Goal: Book appointment/travel/reservation

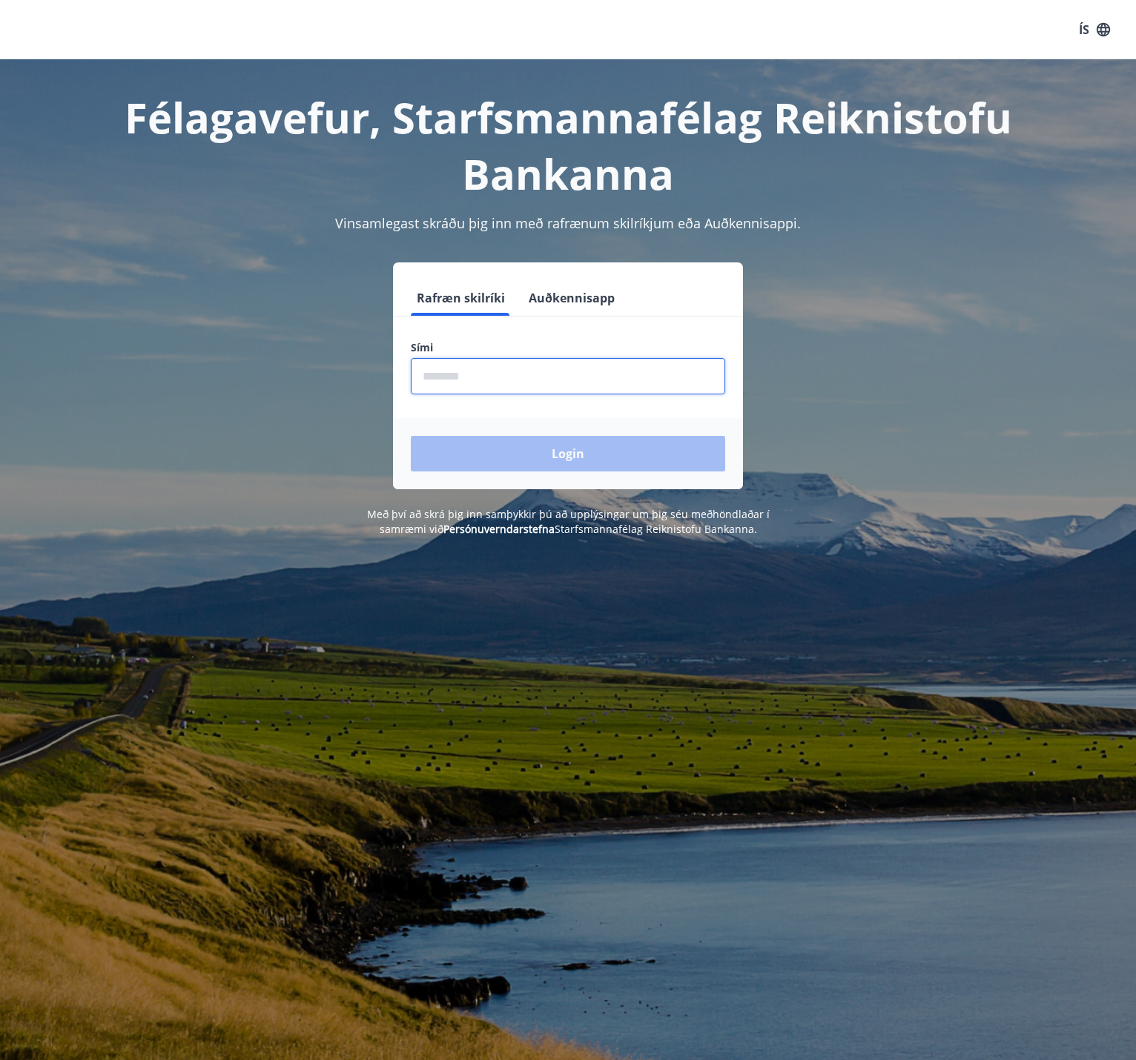
click at [486, 364] on input "phone" at bounding box center [568, 376] width 314 height 36
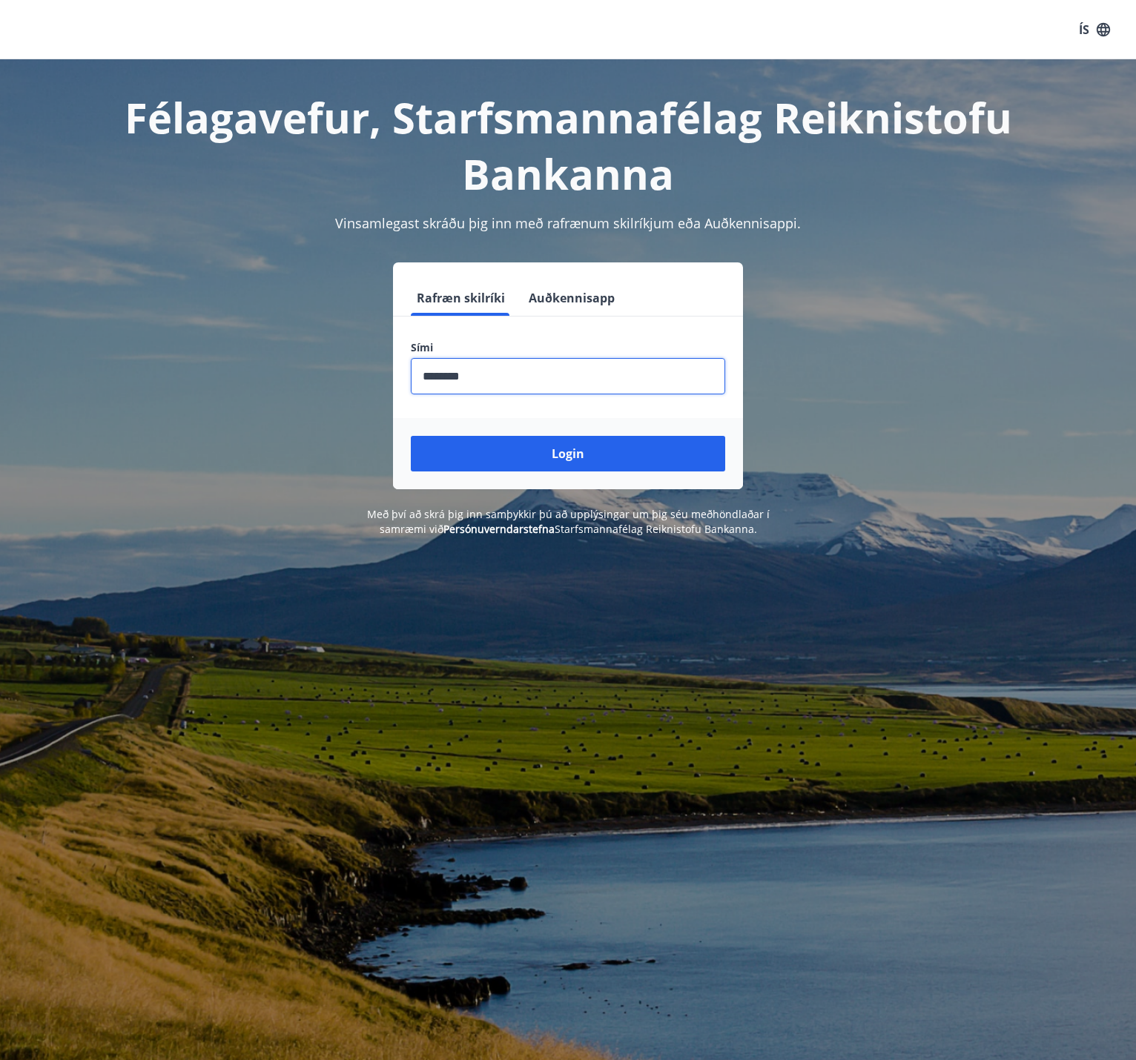
type input "********"
click at [411, 436] on button "Login" at bounding box center [568, 454] width 314 height 36
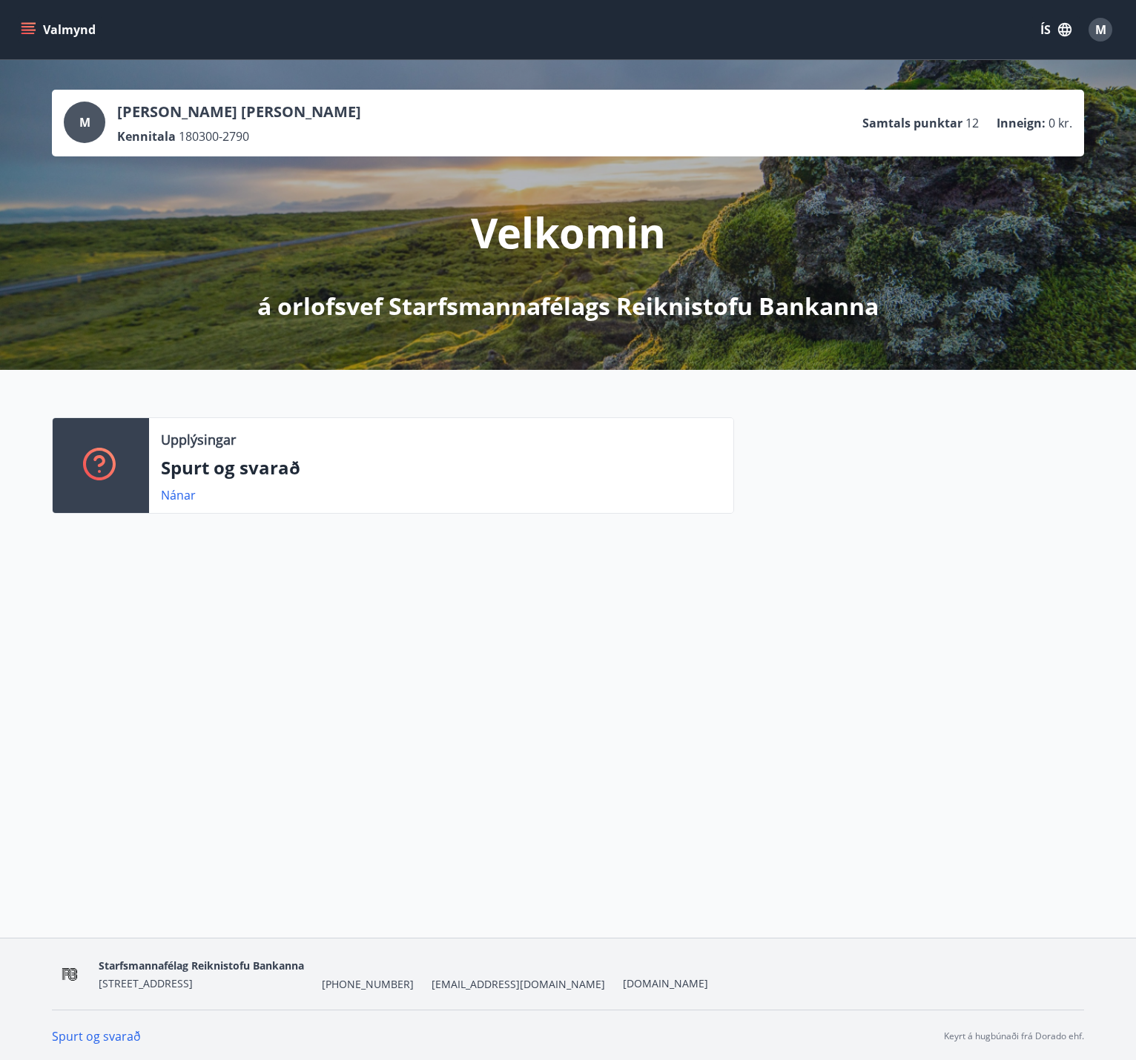
click at [27, 25] on icon "menu" at bounding box center [28, 29] width 15 height 15
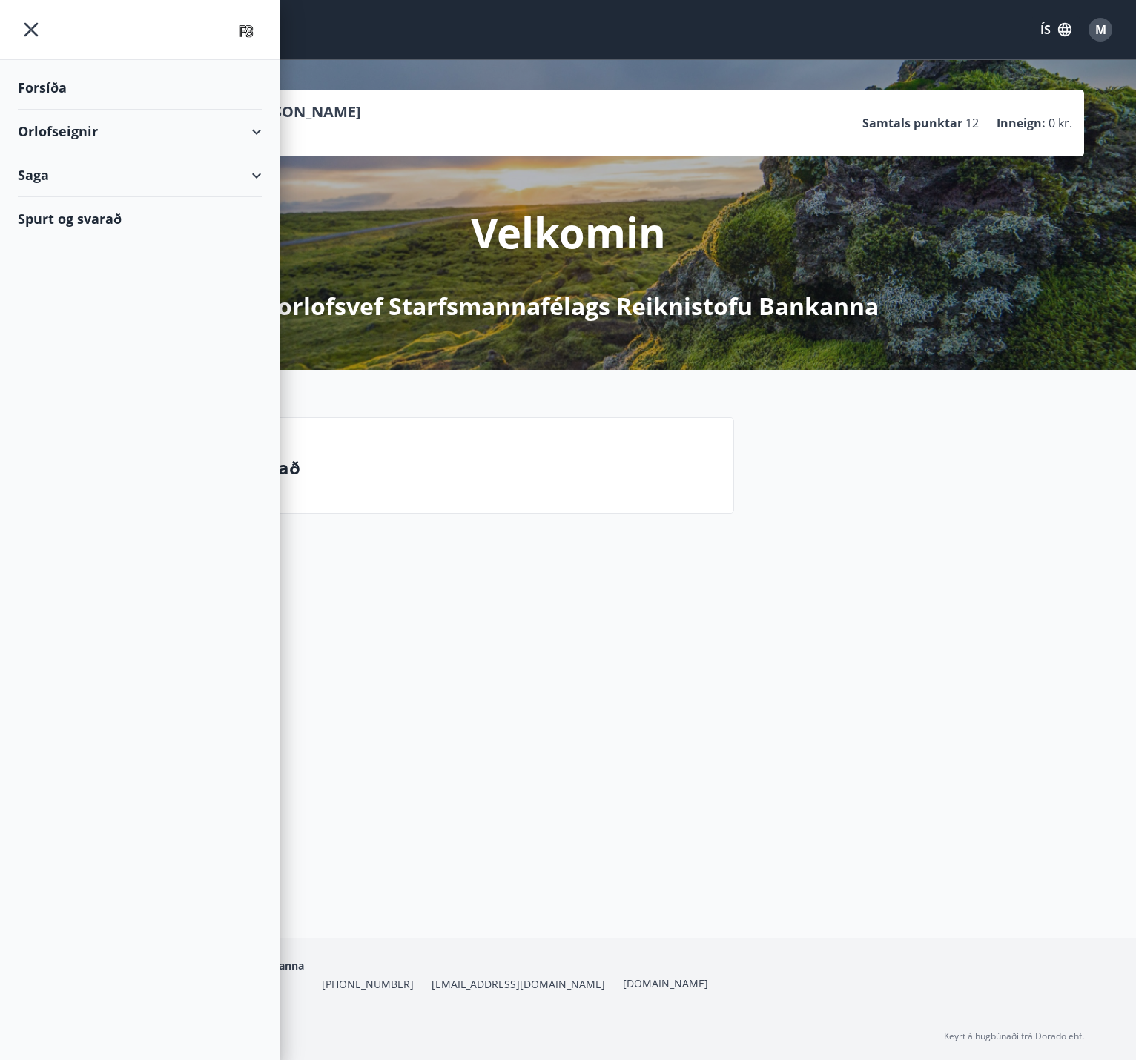
scroll to position [2, 0]
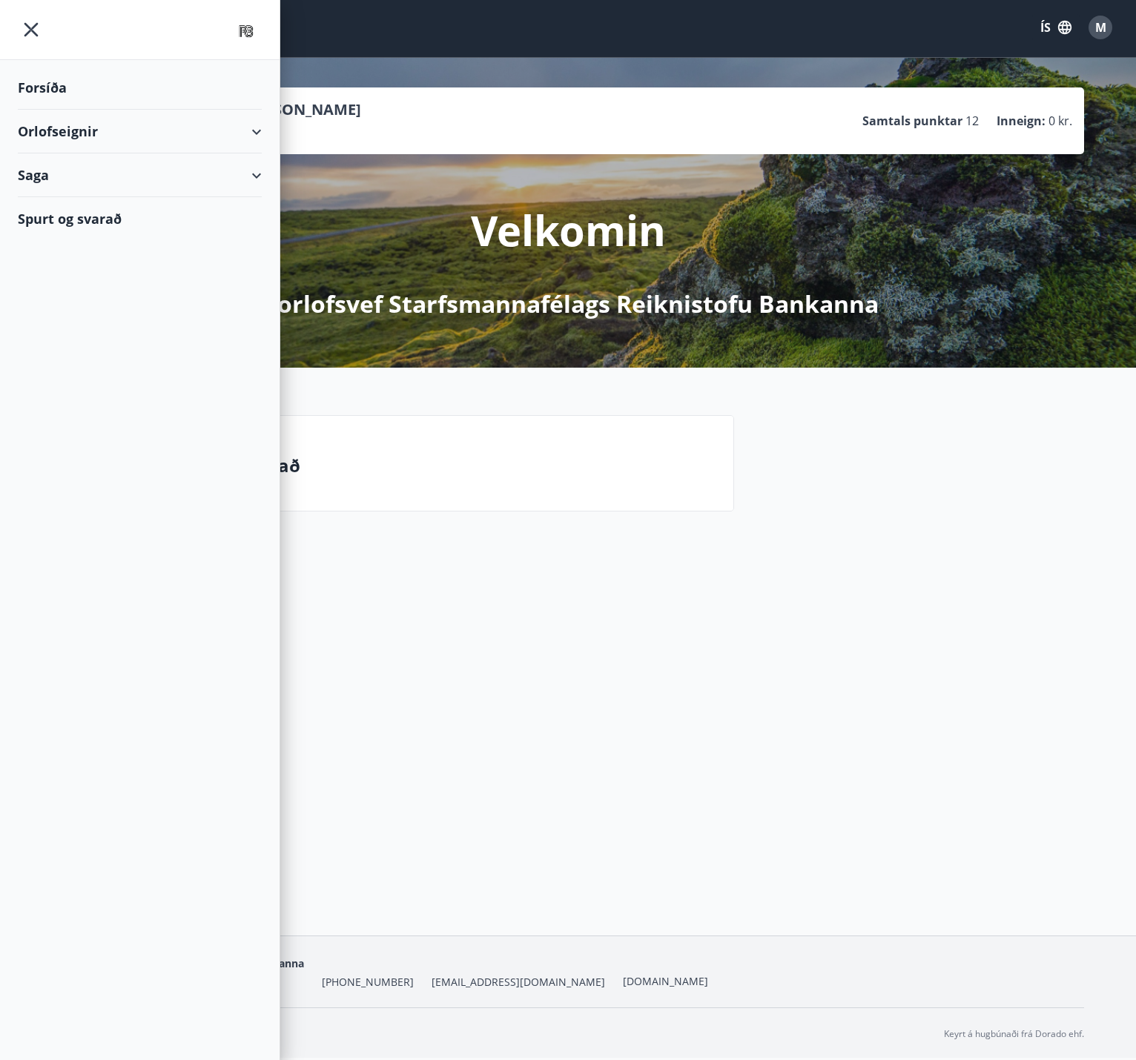
click at [136, 133] on div "Orlofseignir" at bounding box center [140, 132] width 244 height 44
click at [79, 135] on div "Orlofseignir" at bounding box center [140, 132] width 244 height 44
click at [91, 171] on div "Saga" at bounding box center [140, 175] width 244 height 44
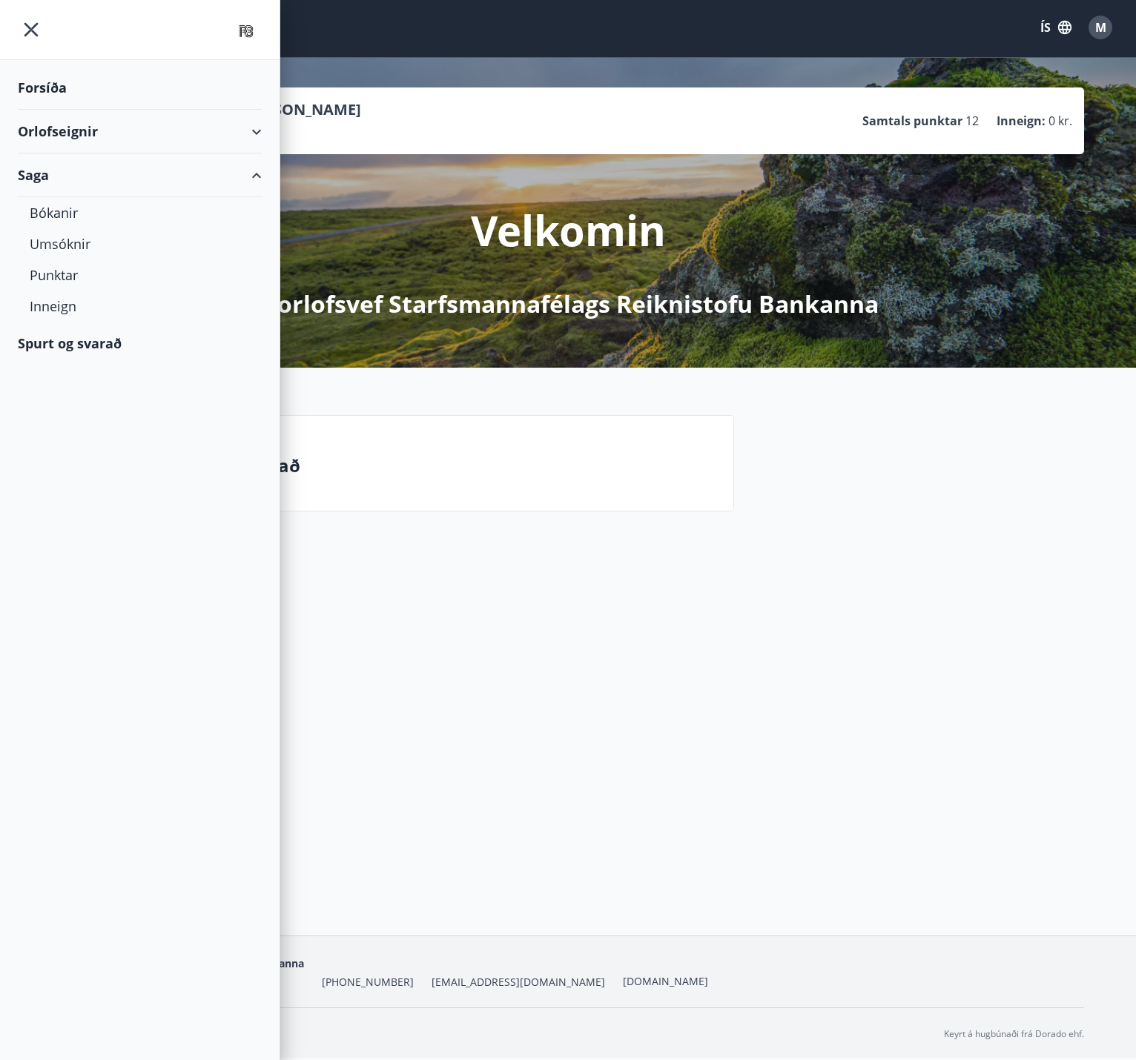
click at [91, 171] on div "Saga" at bounding box center [140, 175] width 244 height 44
click at [89, 138] on div "Orlofseignir" at bounding box center [140, 132] width 244 height 44
click at [115, 245] on div "Saga" at bounding box center [140, 238] width 244 height 44
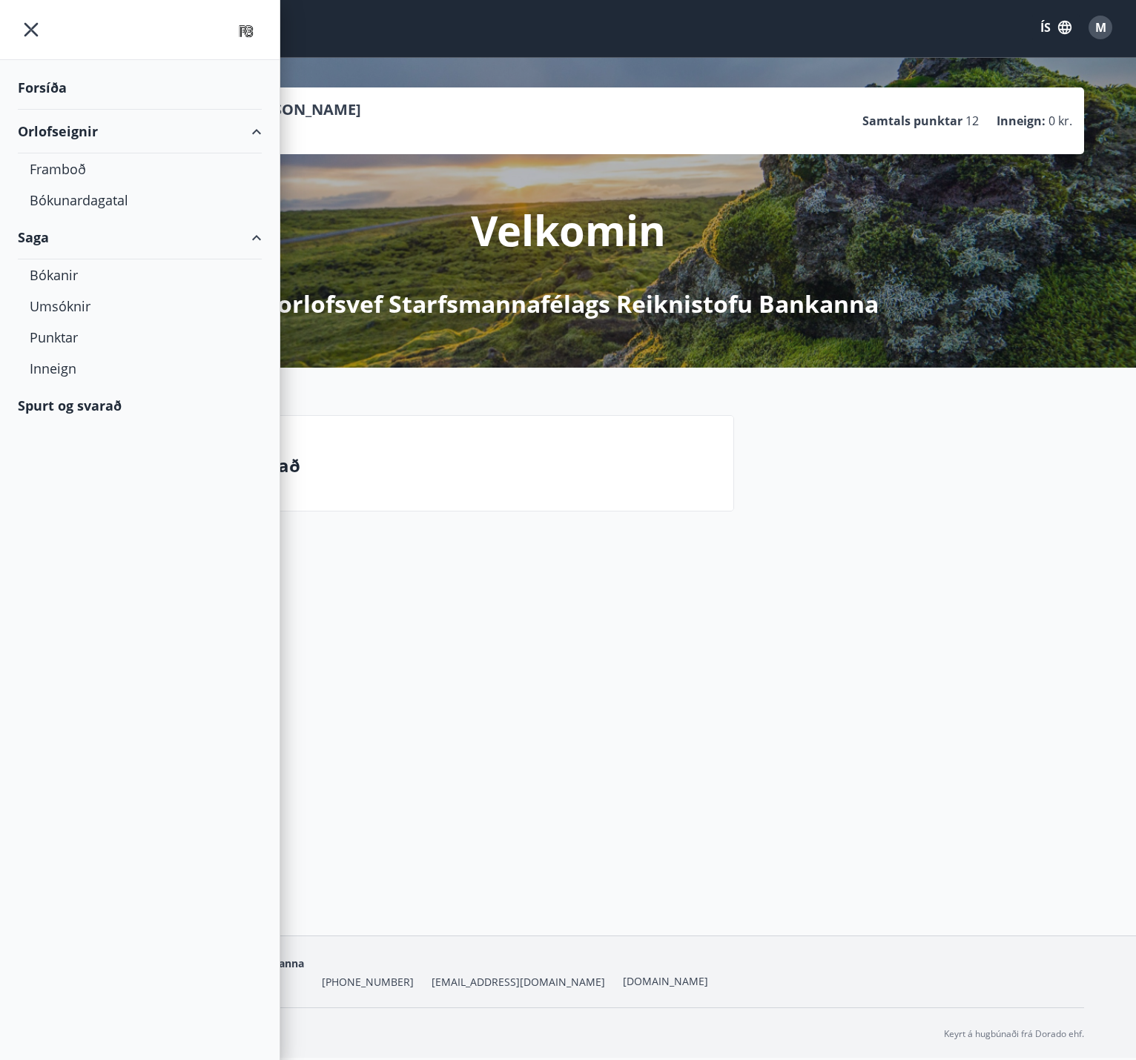
click at [55, 96] on div "Forsíða" at bounding box center [140, 88] width 244 height 44
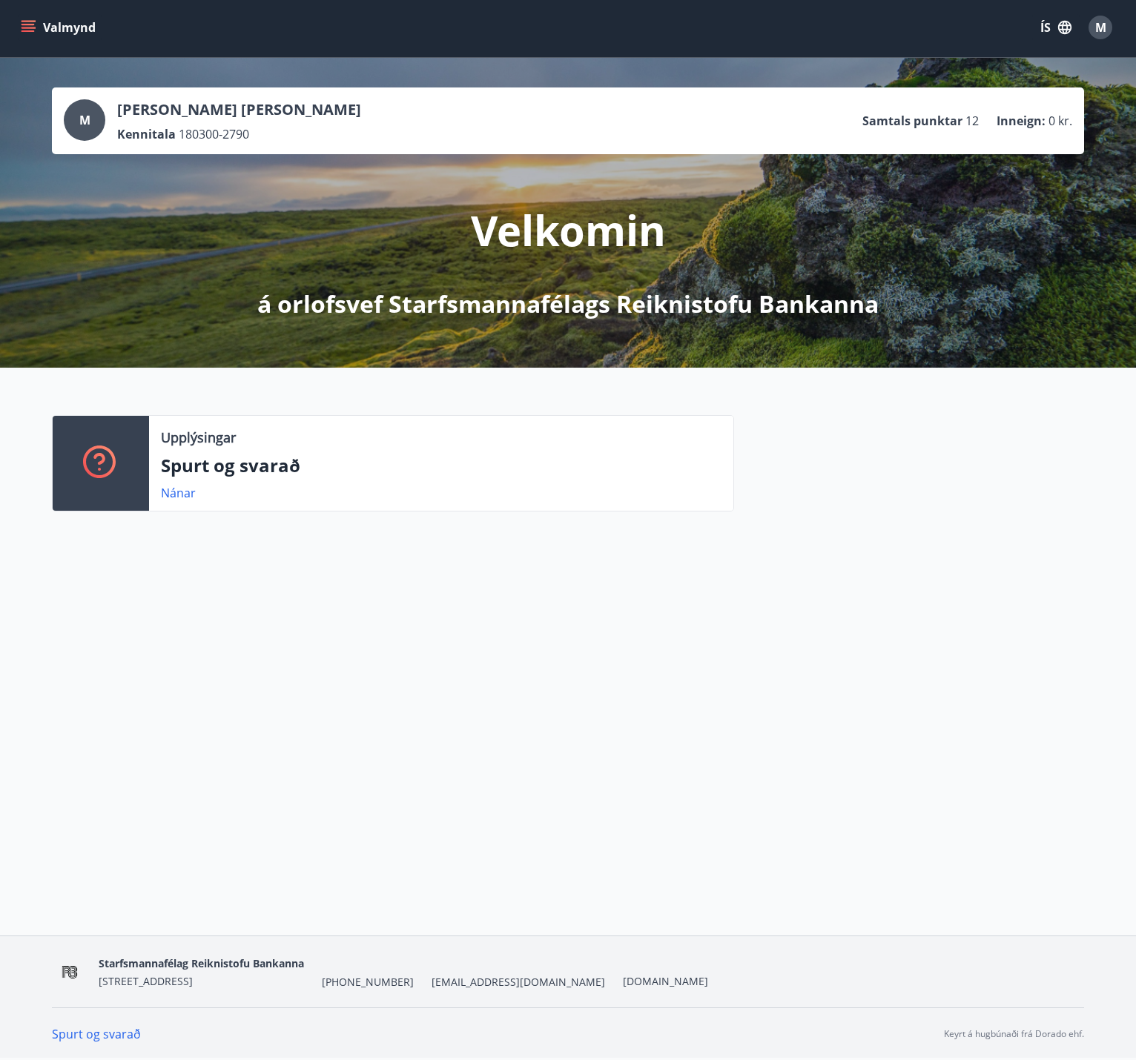
click at [27, 24] on icon "menu" at bounding box center [27, 24] width 13 height 1
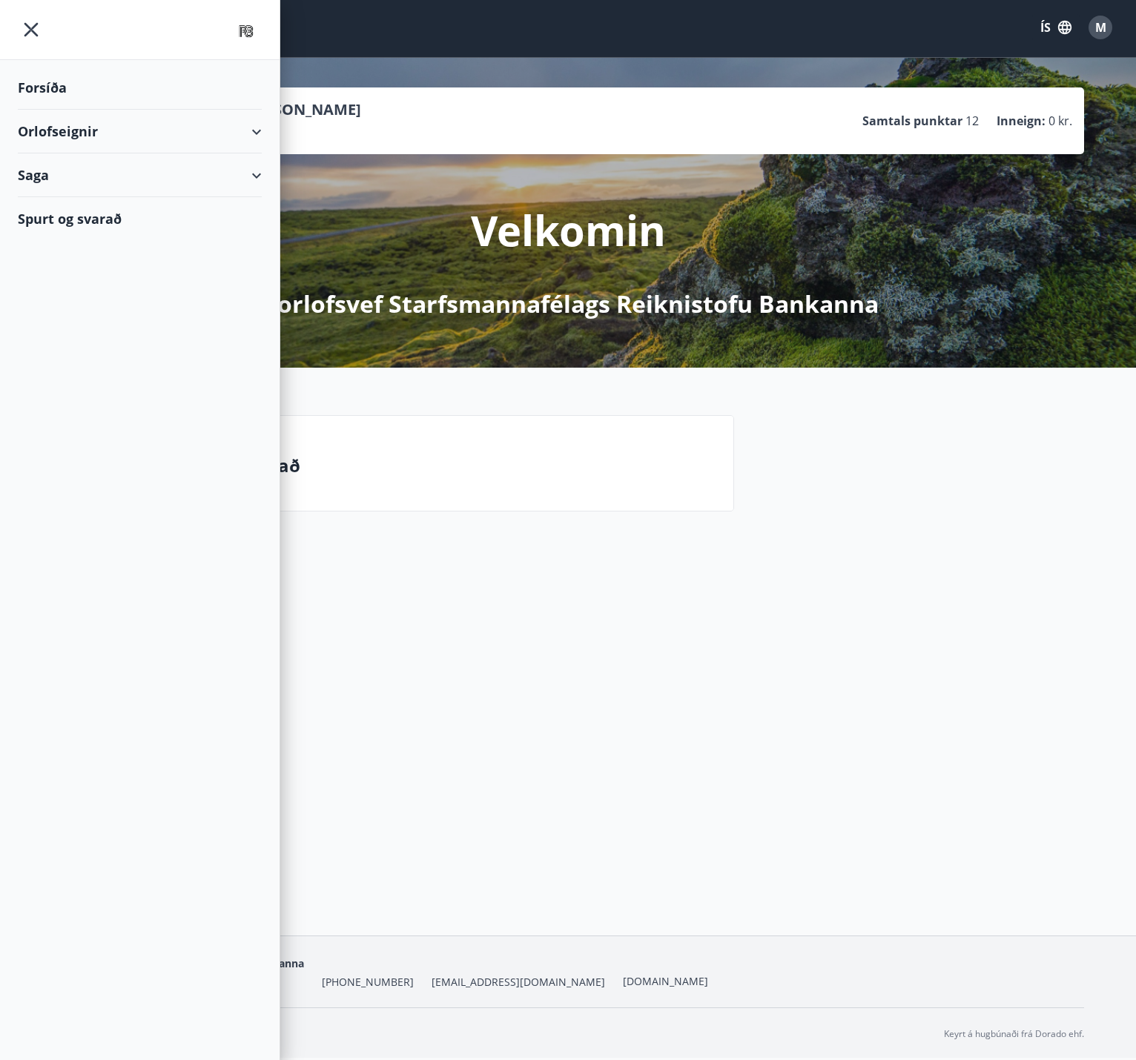
click at [53, 168] on div "Saga" at bounding box center [140, 175] width 244 height 44
click at [73, 211] on div "Bókanir" at bounding box center [140, 212] width 220 height 31
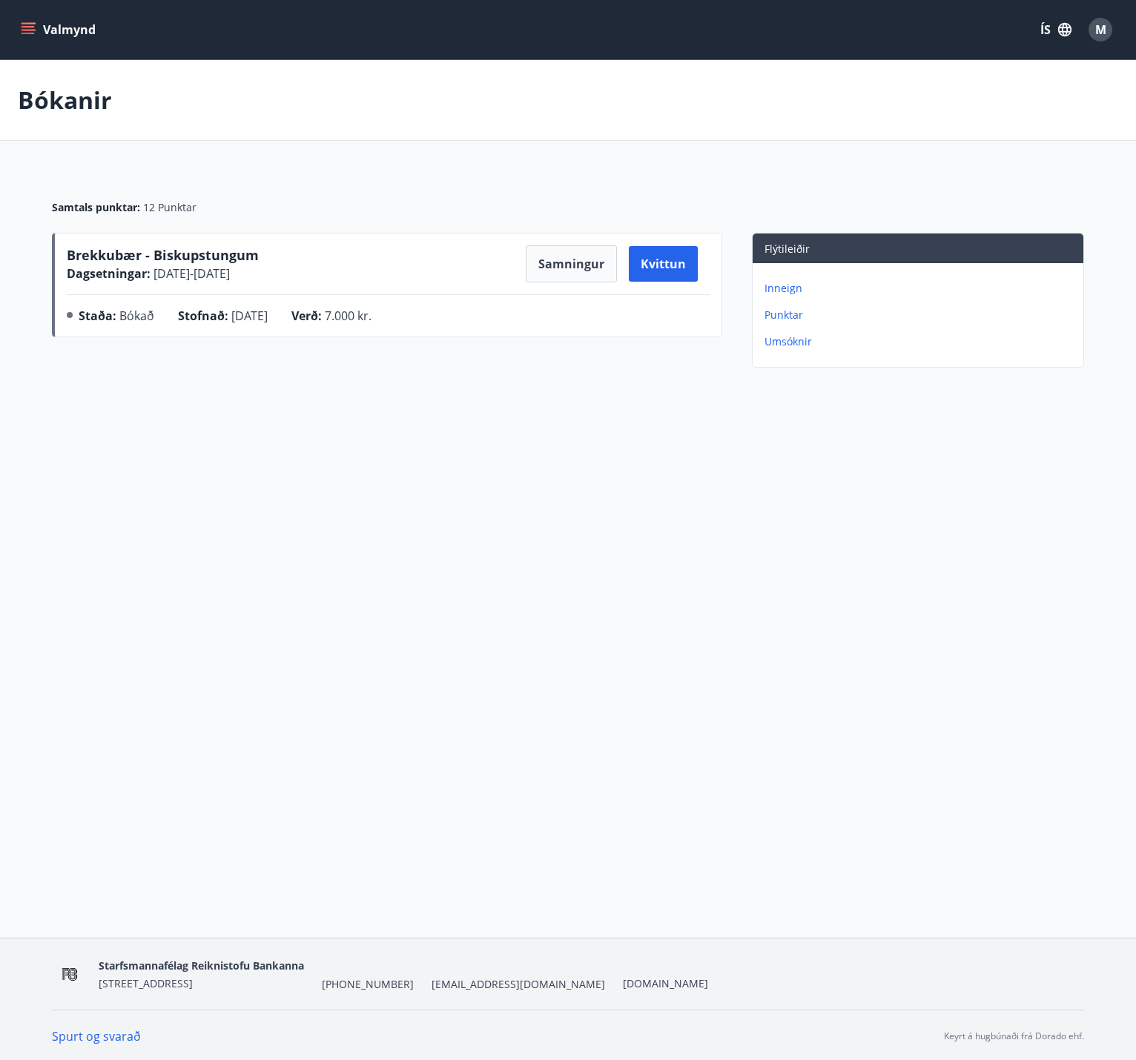
click at [306, 408] on div "Bókanir Samtals punktar : 12 Punktar Brekkubær - Biskupstungum Dagsetningar : […" at bounding box center [568, 246] width 1136 height 373
click at [28, 31] on icon "menu" at bounding box center [28, 29] width 15 height 15
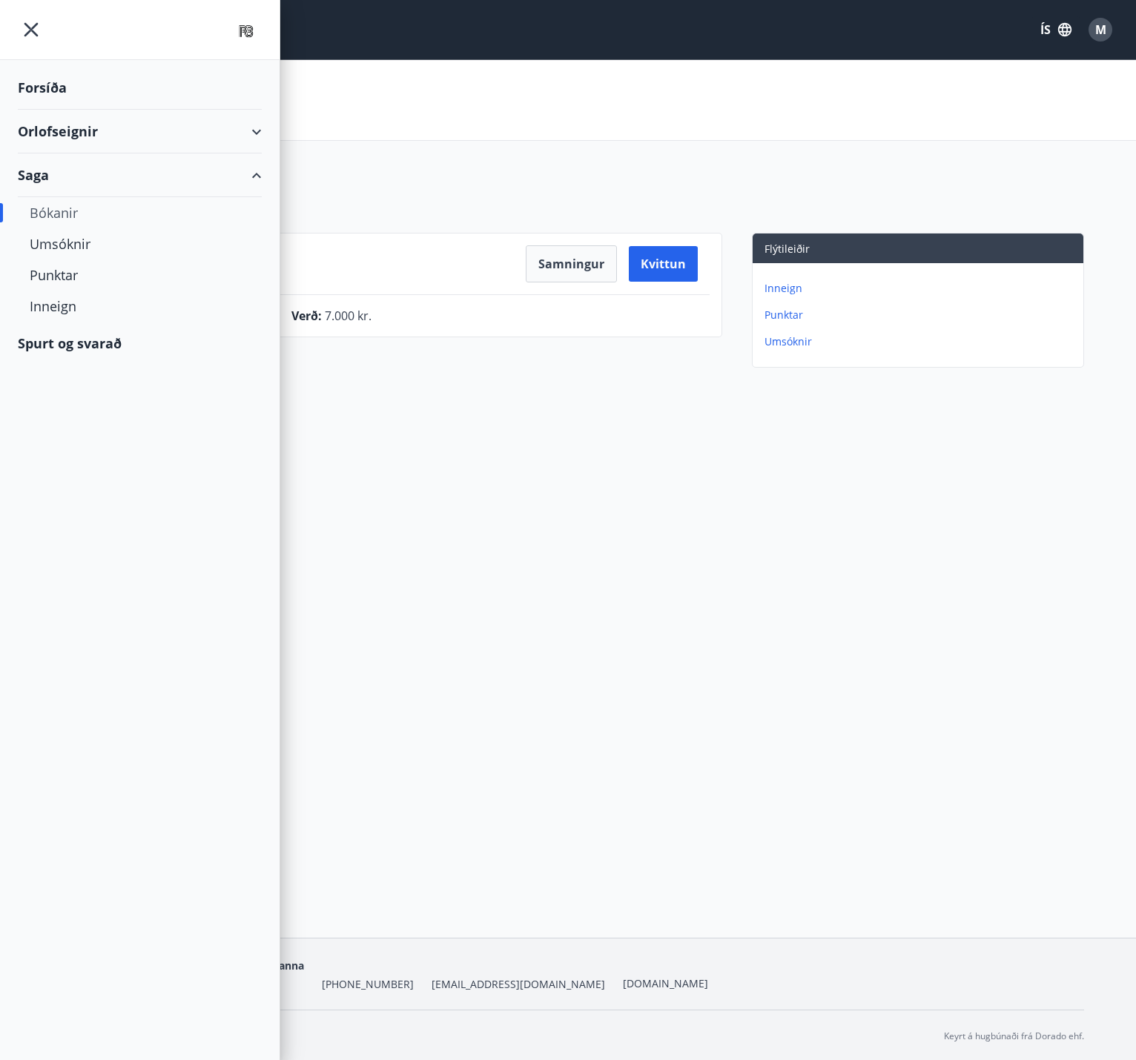
click at [82, 139] on div "Orlofseignir" at bounding box center [140, 132] width 244 height 44
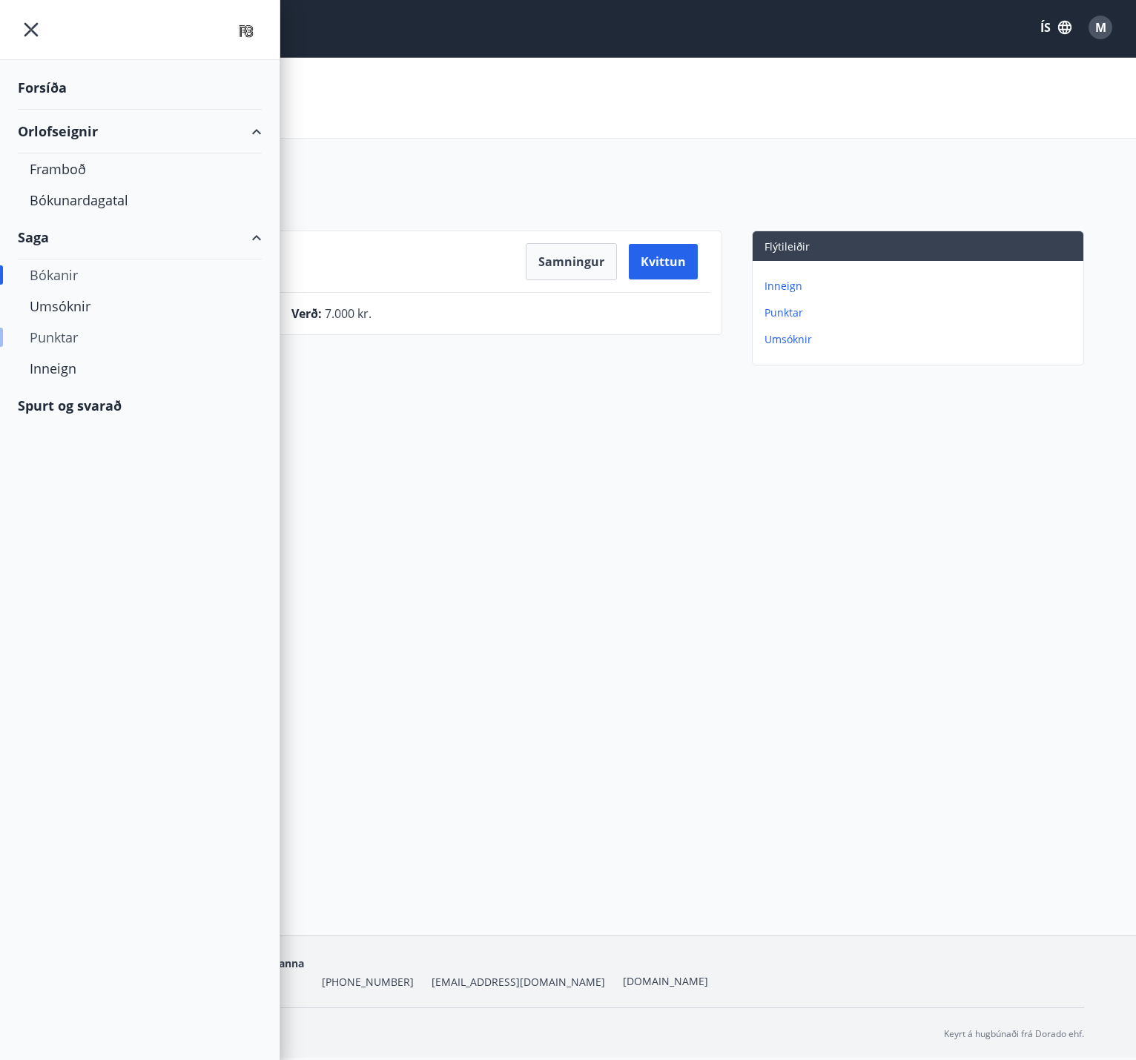
click at [51, 339] on div "Punktar" at bounding box center [140, 337] width 220 height 31
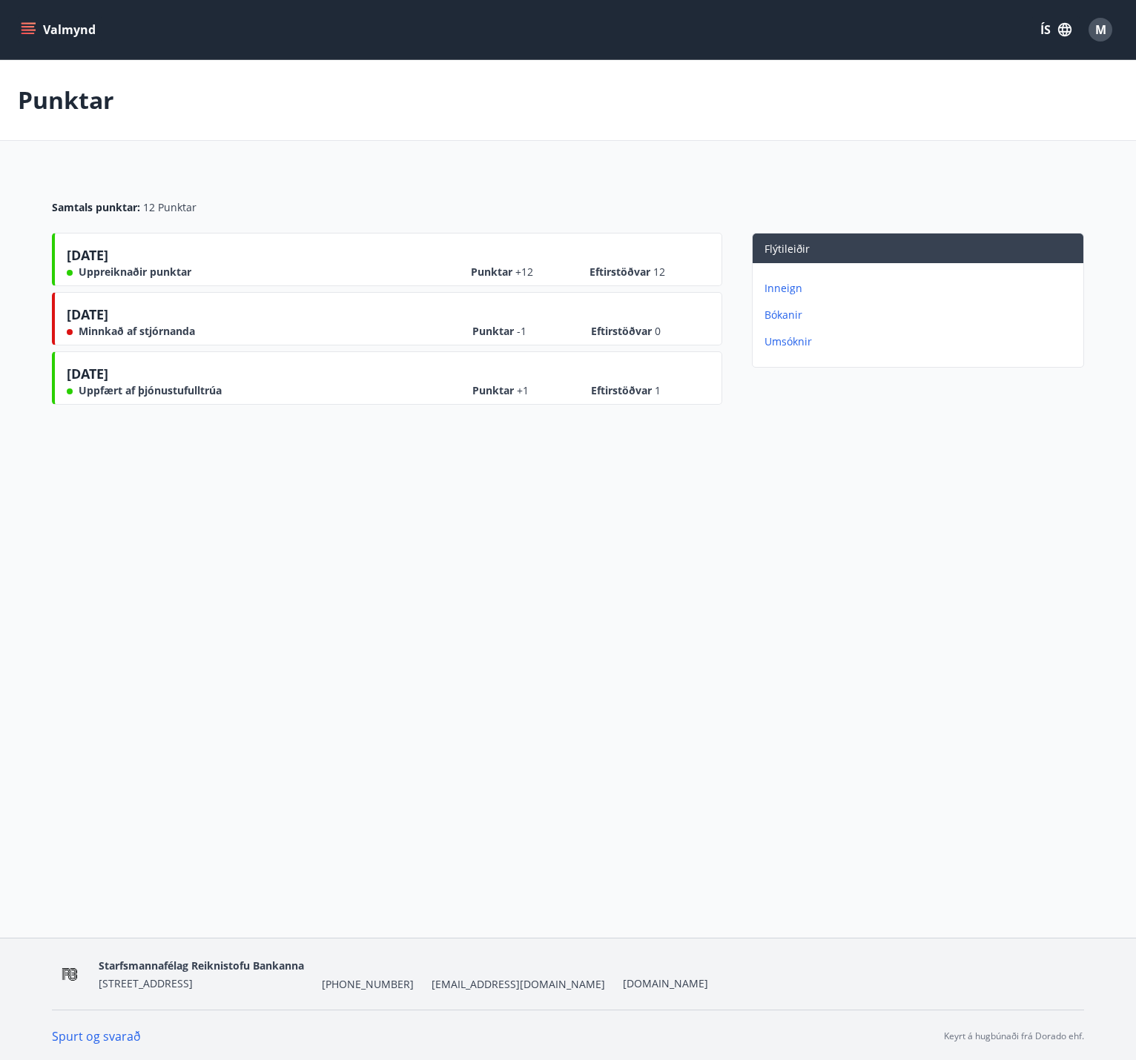
click at [16, 31] on div "Valmynd ÍS M" at bounding box center [568, 29] width 1136 height 59
click at [30, 33] on icon "menu" at bounding box center [27, 33] width 13 height 1
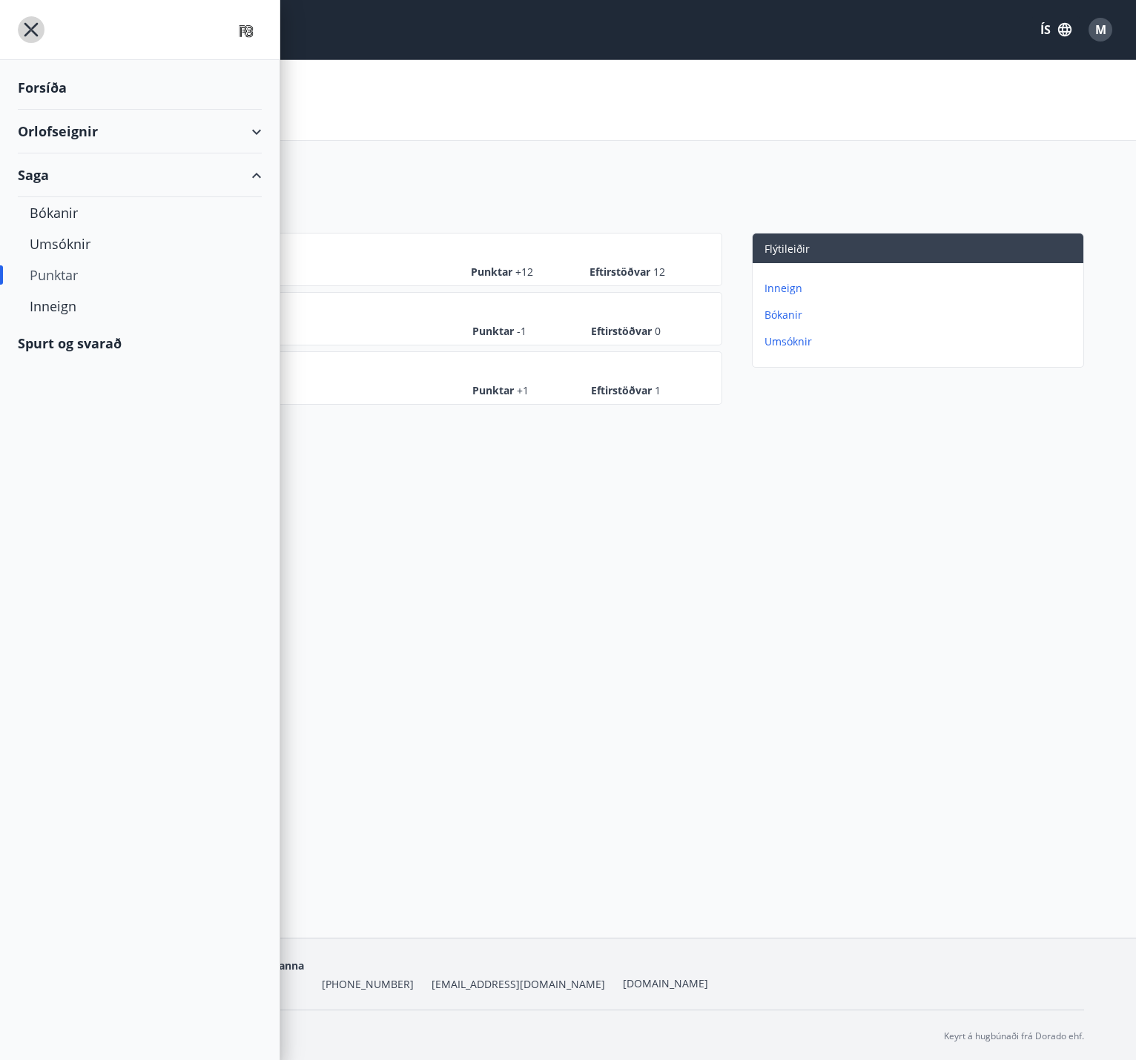
click at [30, 33] on icon "menu" at bounding box center [31, 29] width 27 height 27
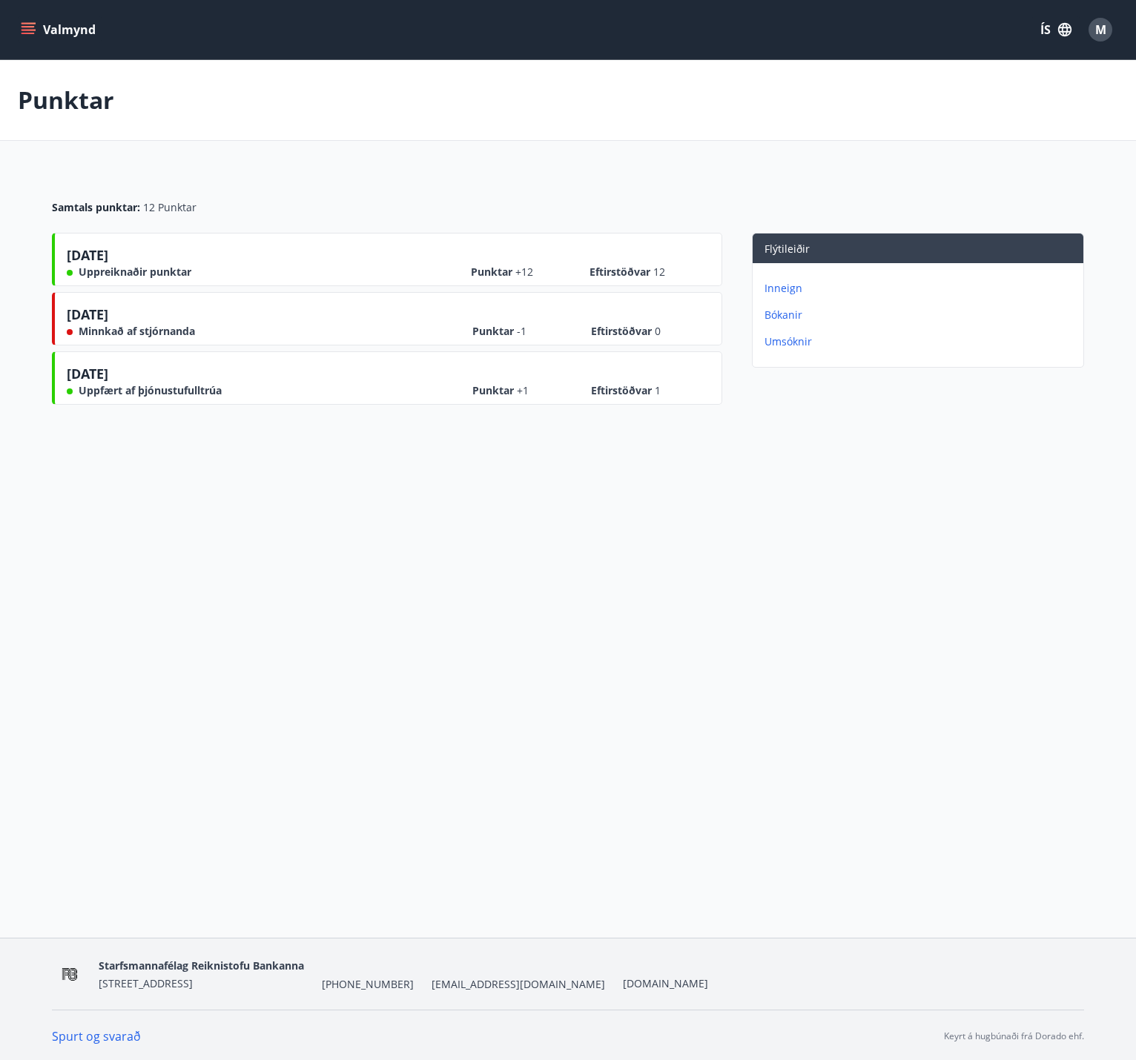
click at [30, 33] on icon "menu" at bounding box center [27, 33] width 13 height 1
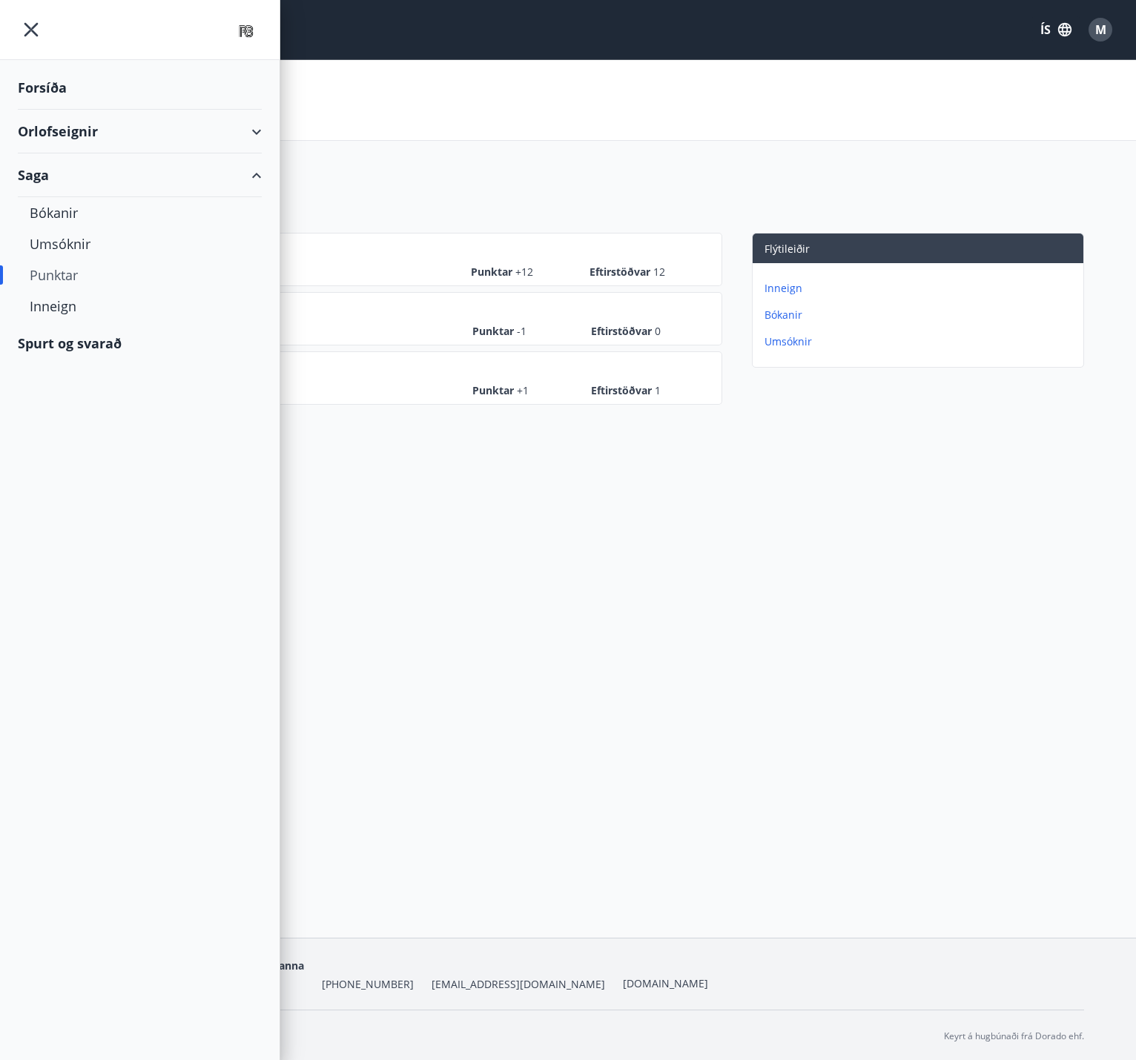
click at [92, 130] on div "Orlofseignir" at bounding box center [140, 132] width 244 height 44
click at [96, 205] on div "Bókunardagatal" at bounding box center [140, 200] width 220 height 31
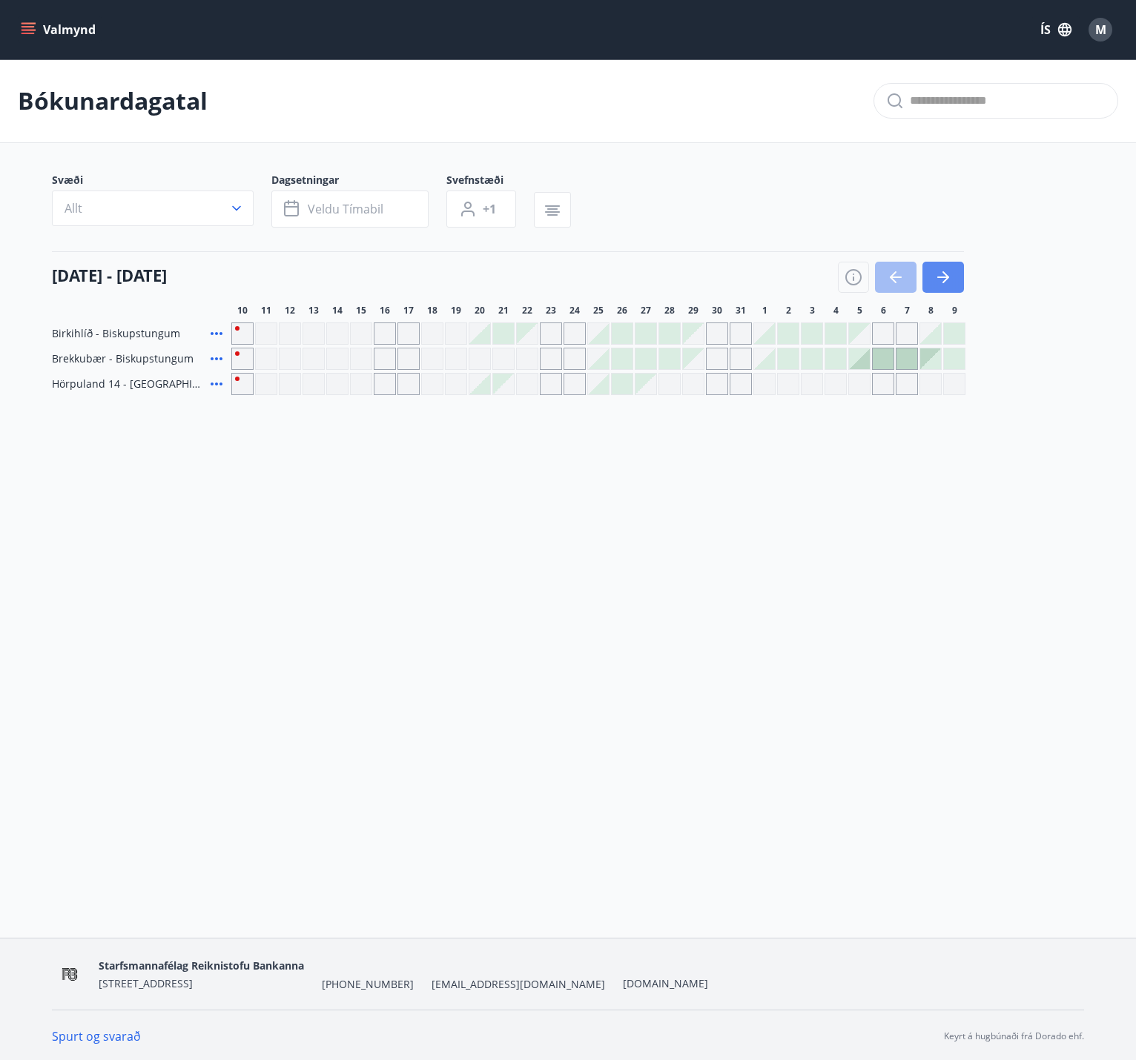
click at [932, 277] on button "button" at bounding box center [943, 277] width 42 height 31
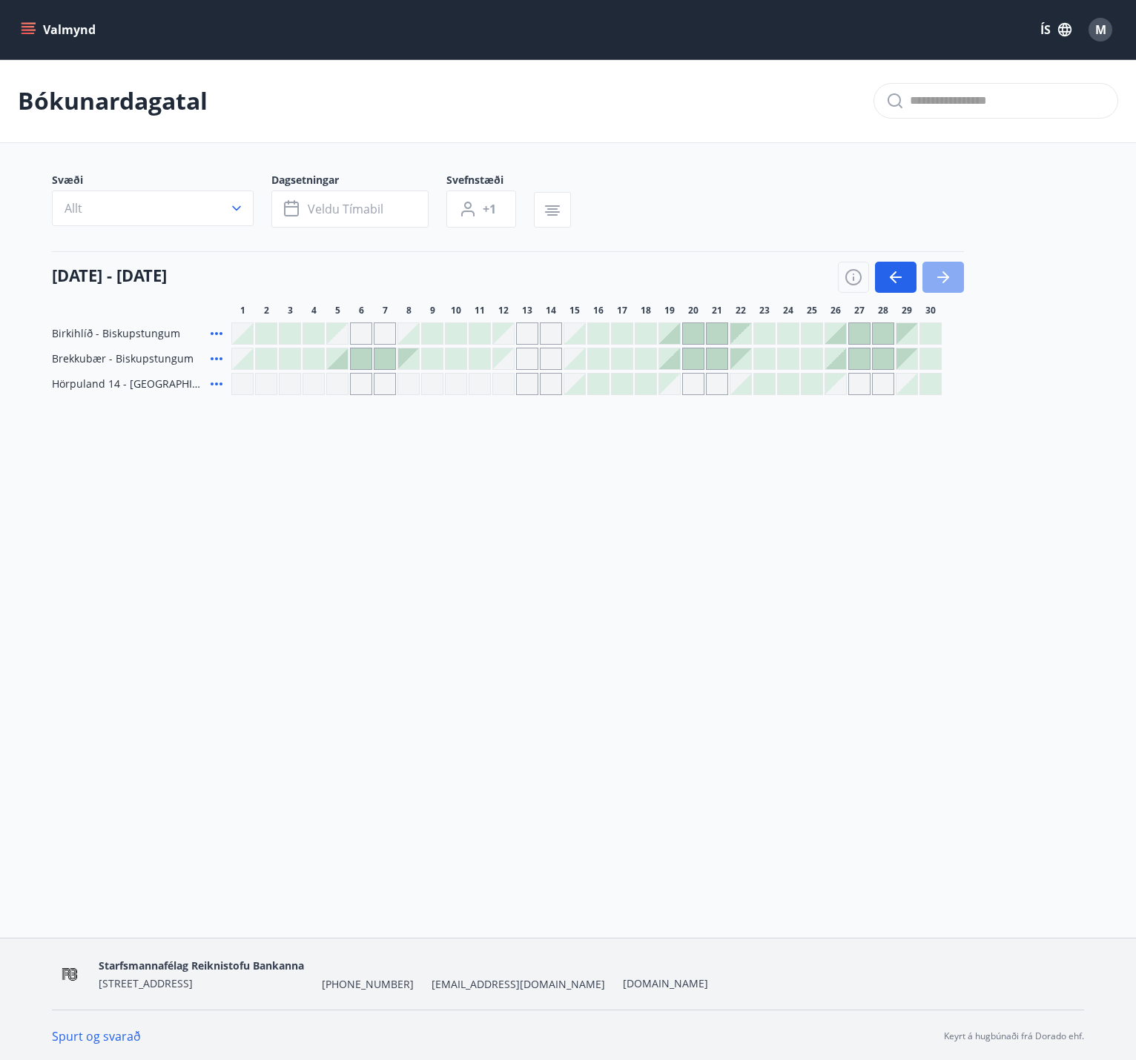
click at [935, 278] on icon "button" at bounding box center [943, 277] width 18 height 18
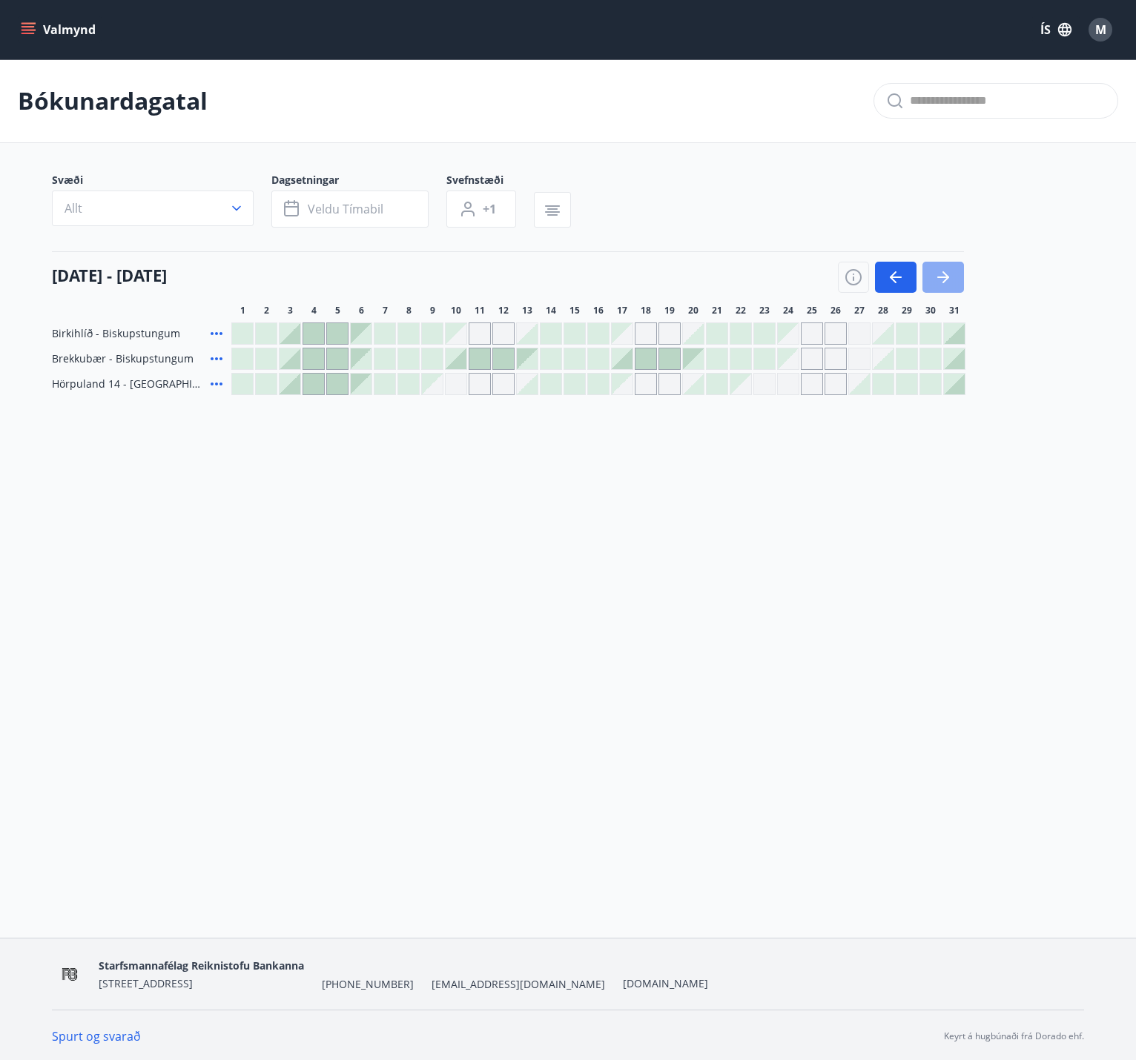
click at [940, 265] on button "button" at bounding box center [943, 277] width 42 height 31
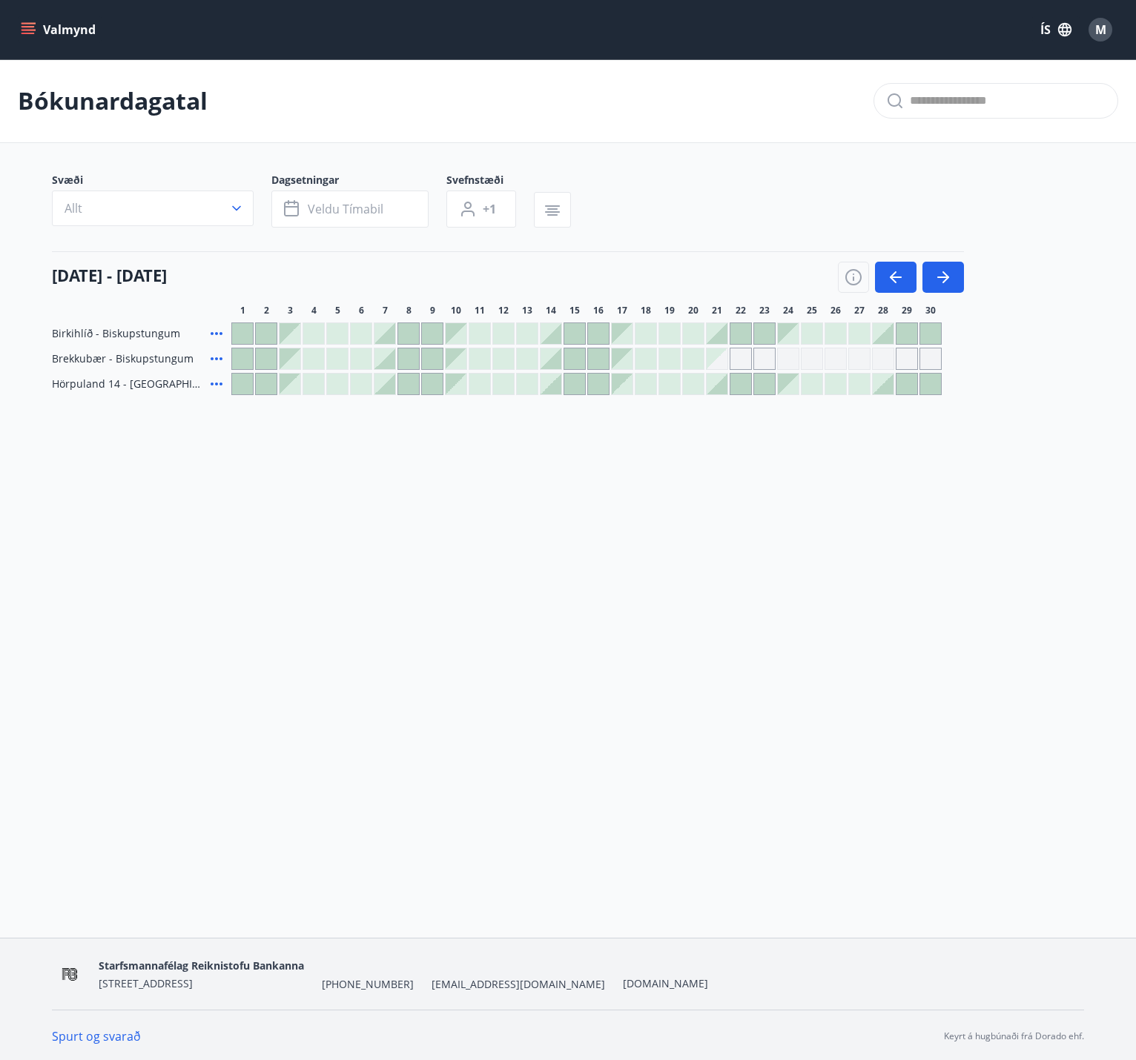
click at [236, 338] on div at bounding box center [242, 333] width 21 height 21
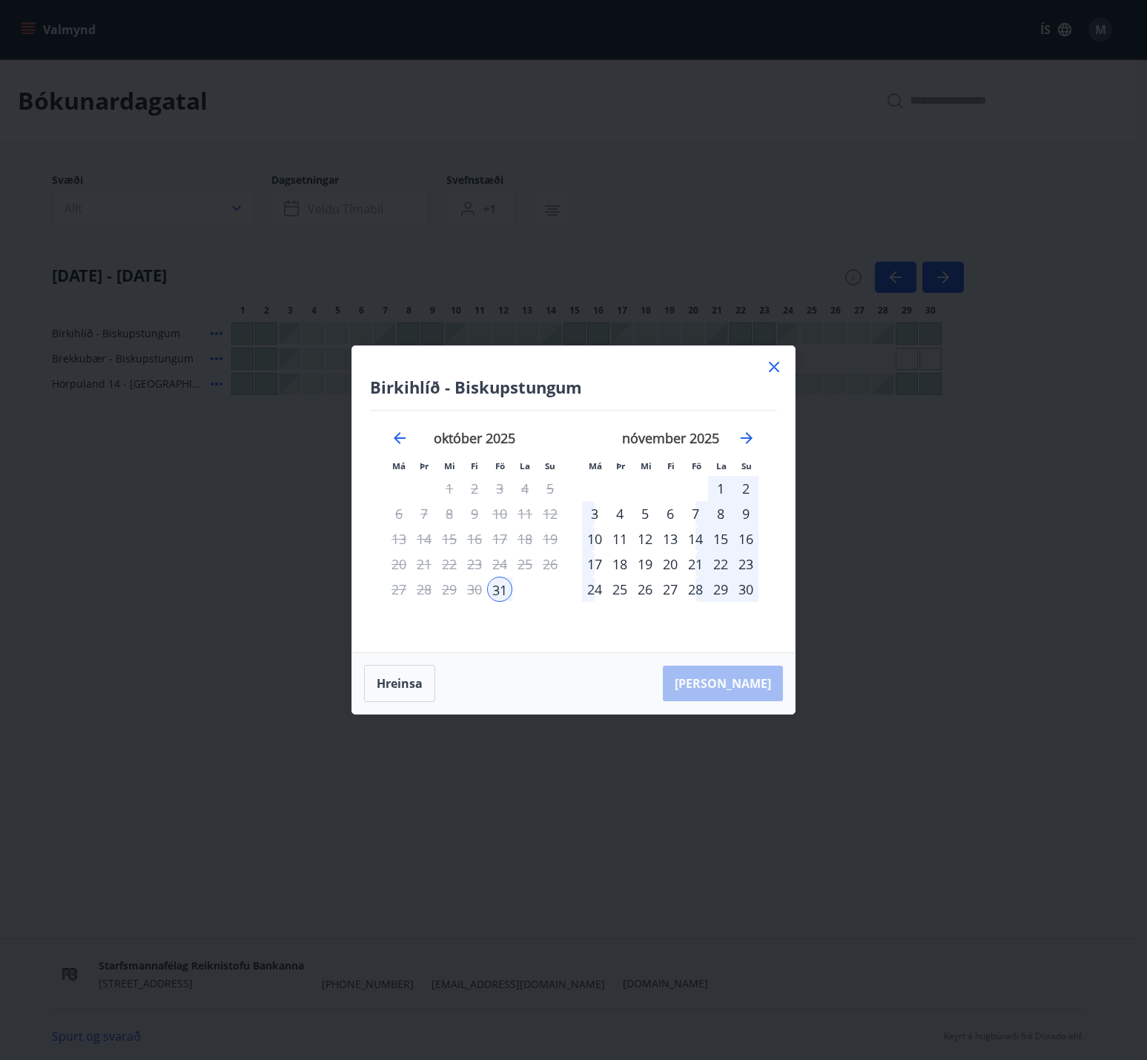
click at [769, 367] on icon at bounding box center [774, 367] width 18 height 18
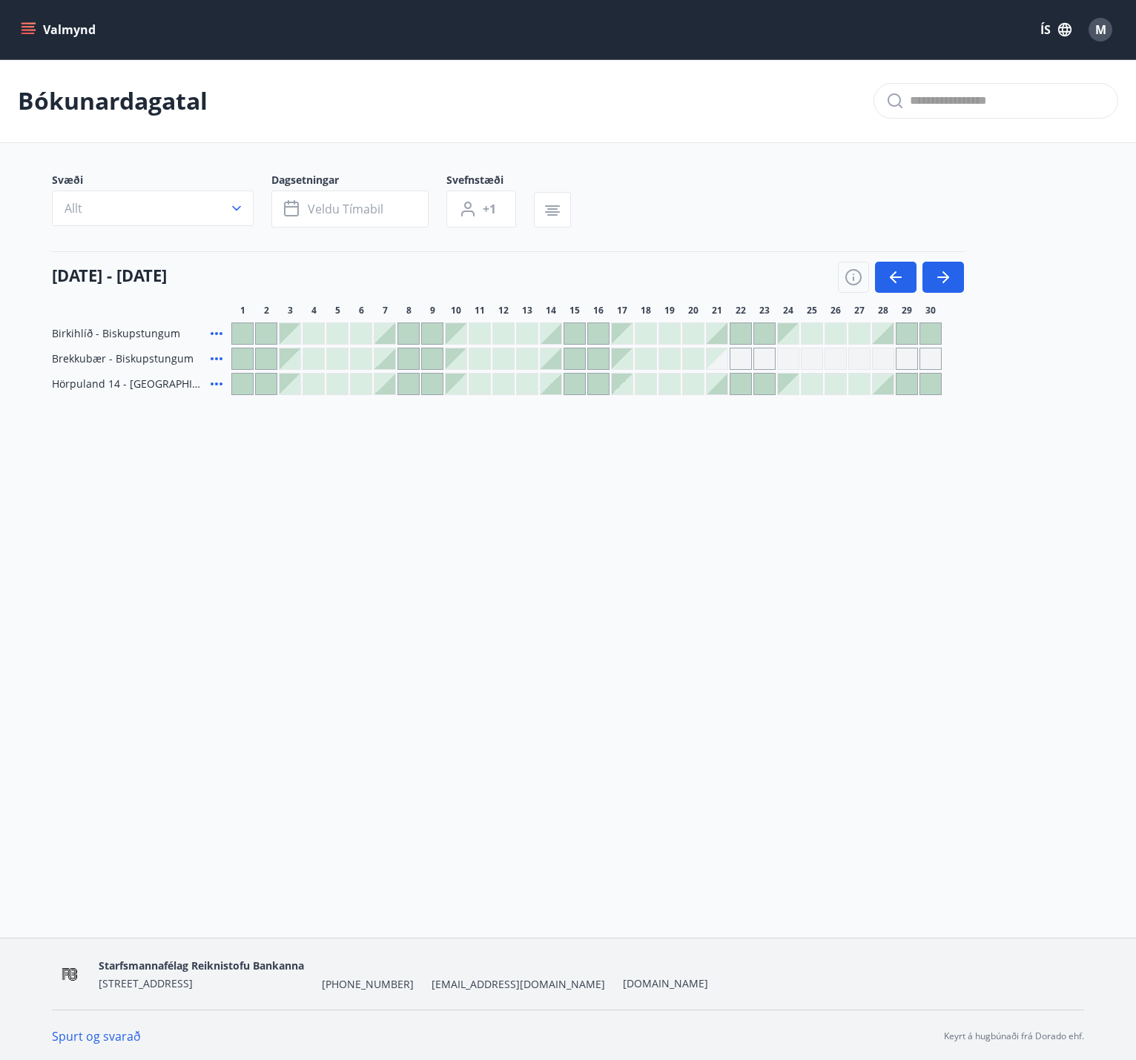
click at [236, 360] on div at bounding box center [242, 358] width 21 height 21
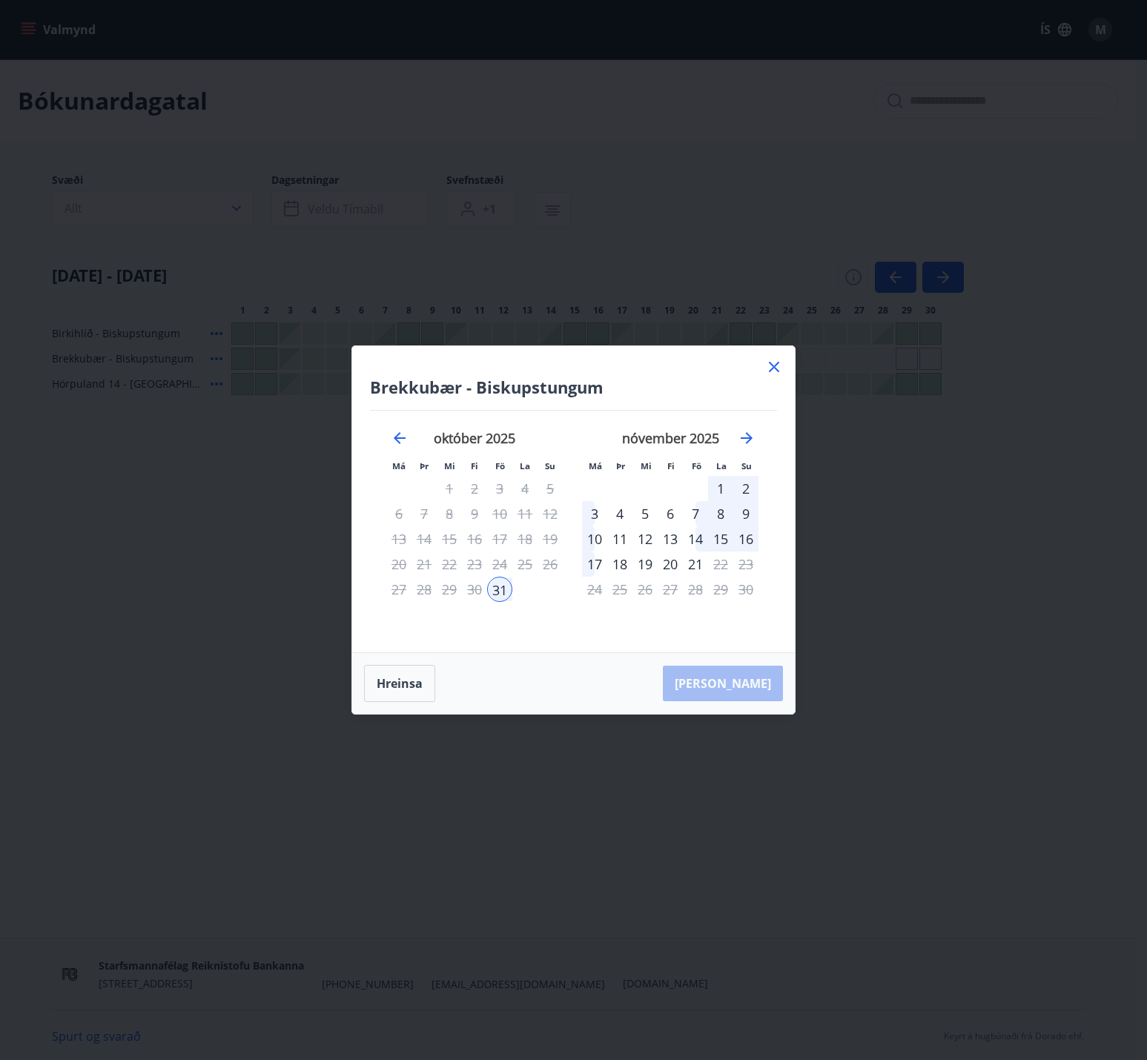
click at [777, 374] on icon at bounding box center [774, 367] width 18 height 18
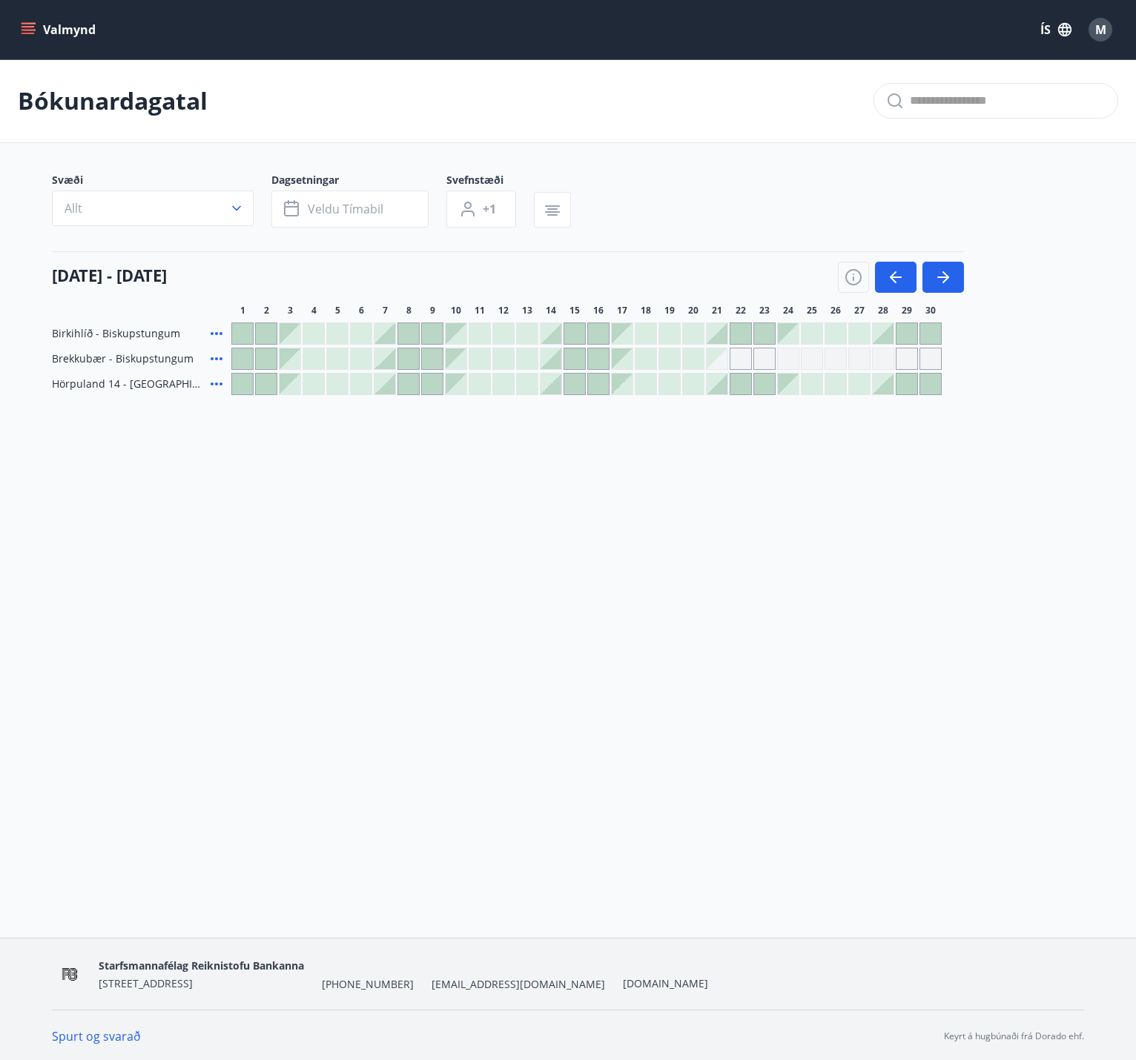
click at [236, 383] on div at bounding box center [242, 384] width 21 height 21
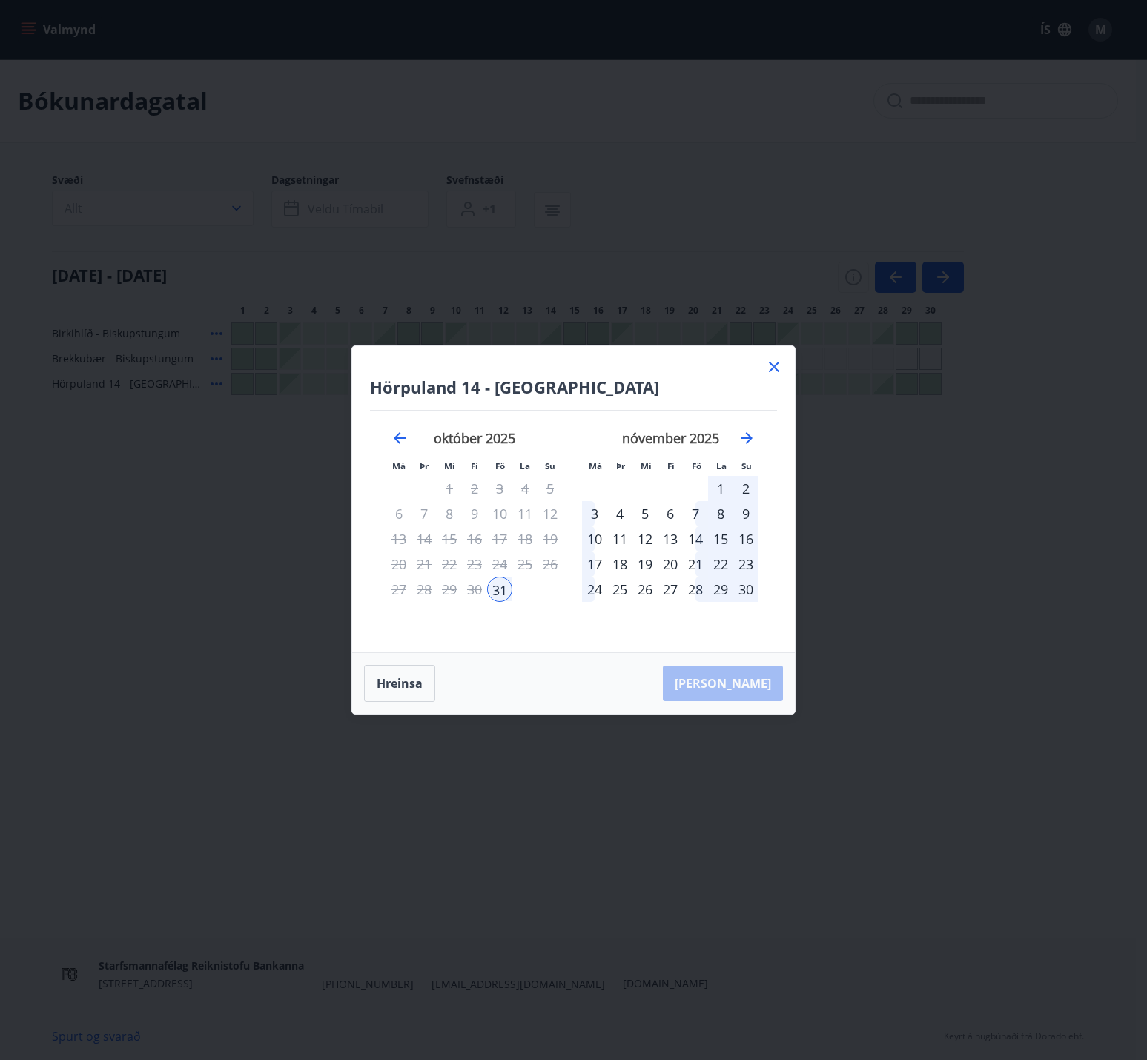
click at [775, 374] on icon at bounding box center [774, 367] width 18 height 18
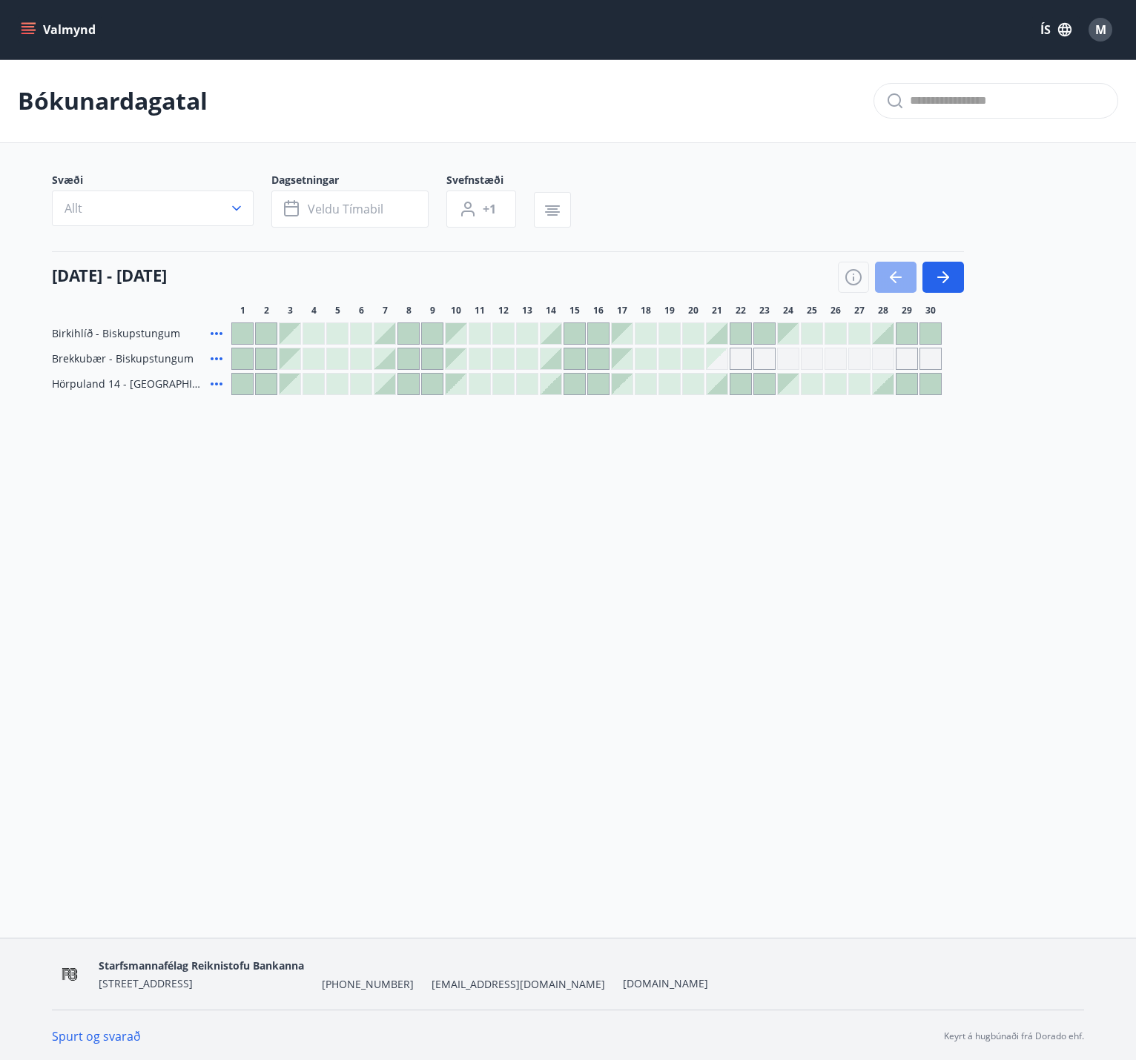
click at [881, 285] on button "button" at bounding box center [896, 277] width 42 height 31
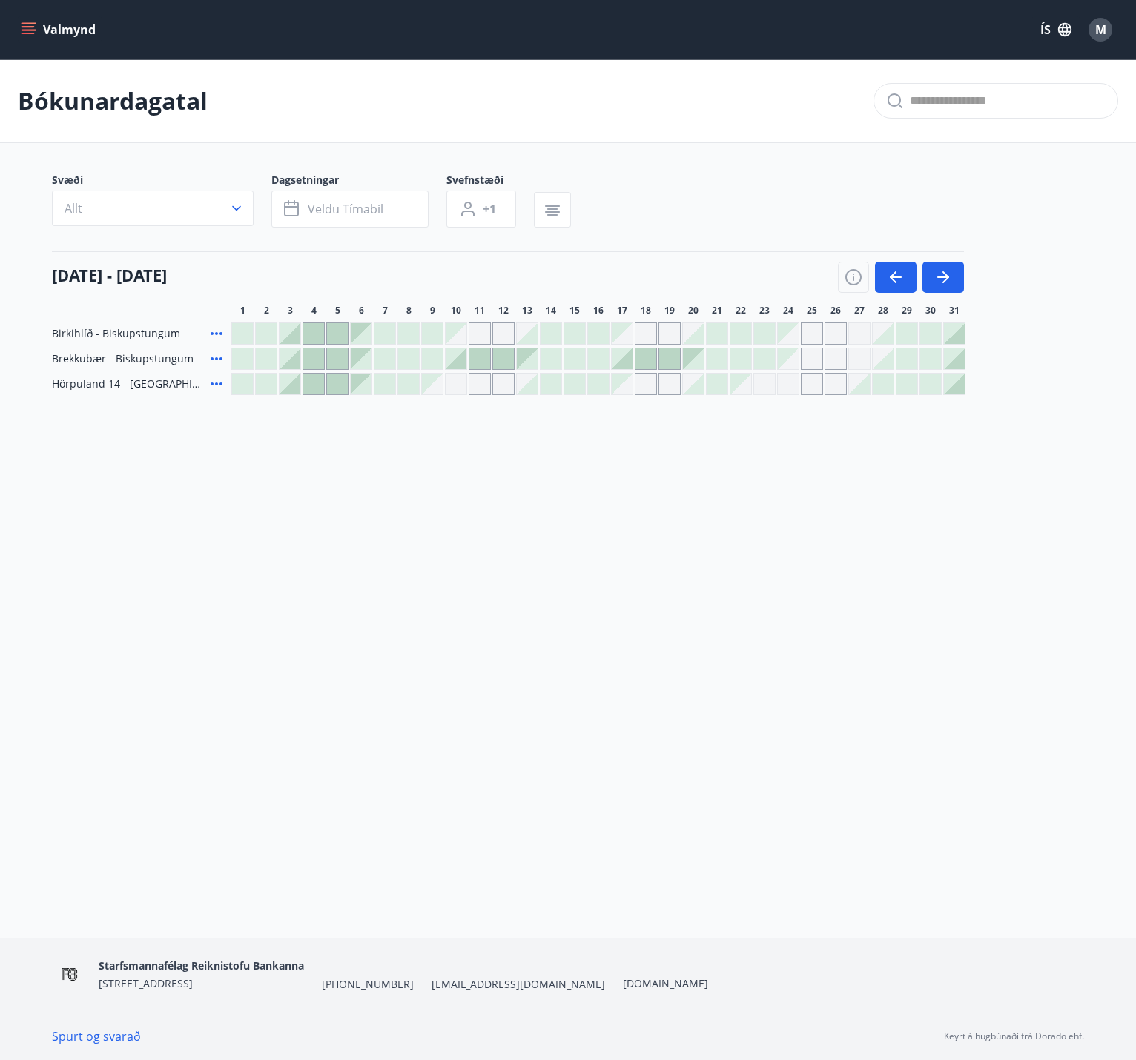
click at [957, 340] on div at bounding box center [954, 333] width 21 height 21
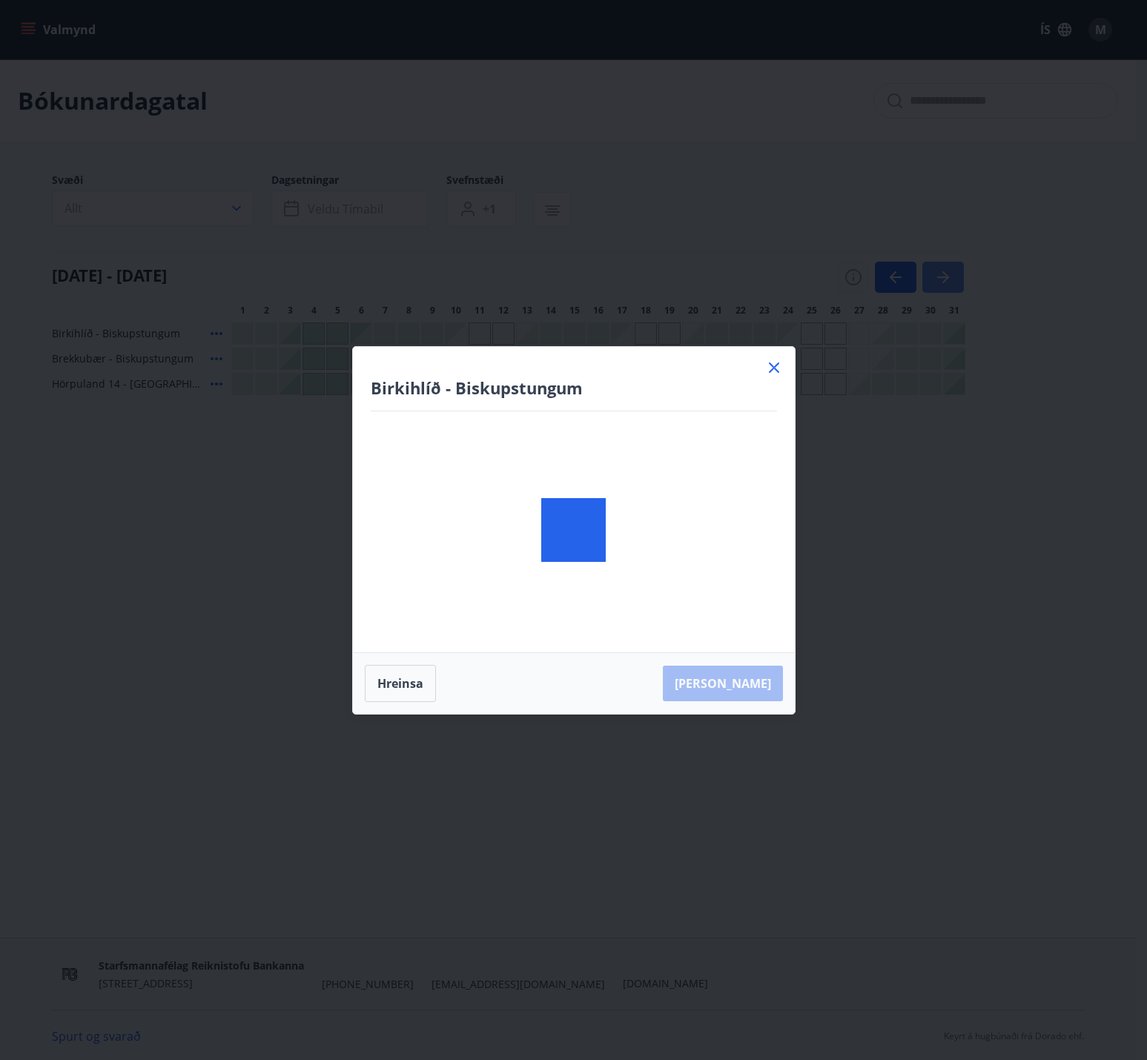
click at [956, 286] on div "Birkihlíð - Biskupstungum Hreinsa Taka Frá" at bounding box center [573, 530] width 1147 height 1060
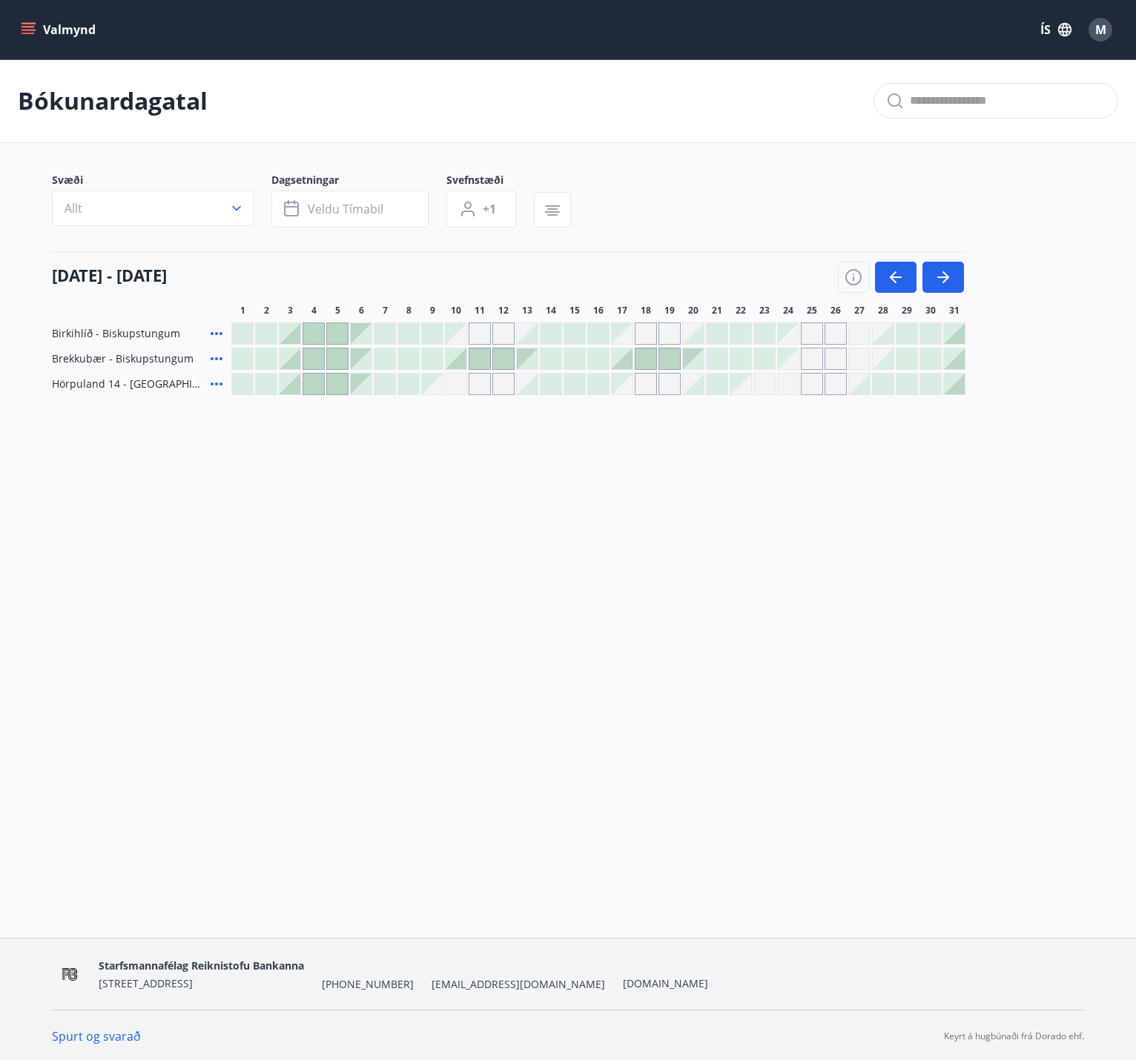
click at [944, 330] on div at bounding box center [954, 333] width 21 height 21
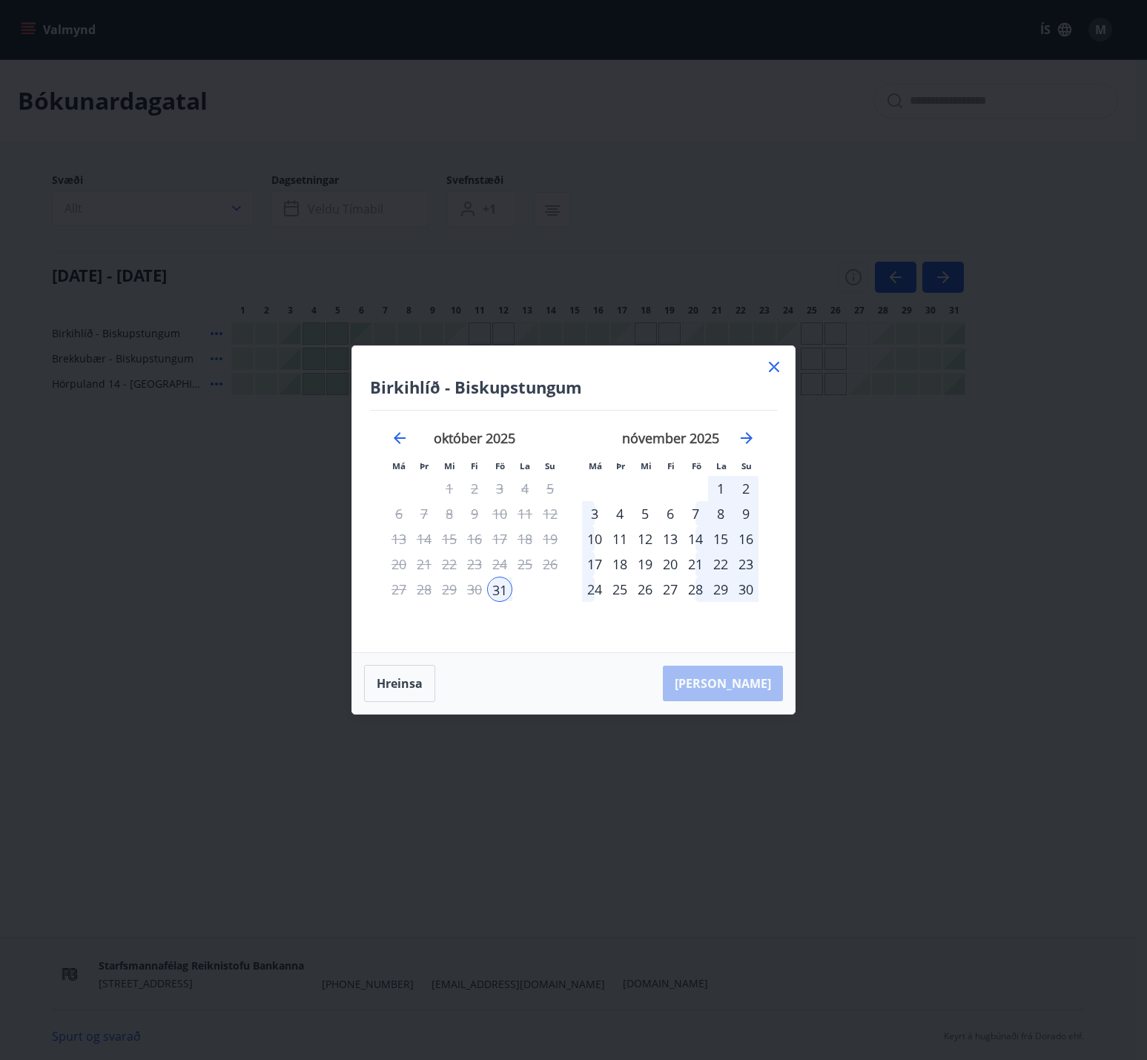
click at [724, 501] on div "8" at bounding box center [720, 513] width 25 height 25
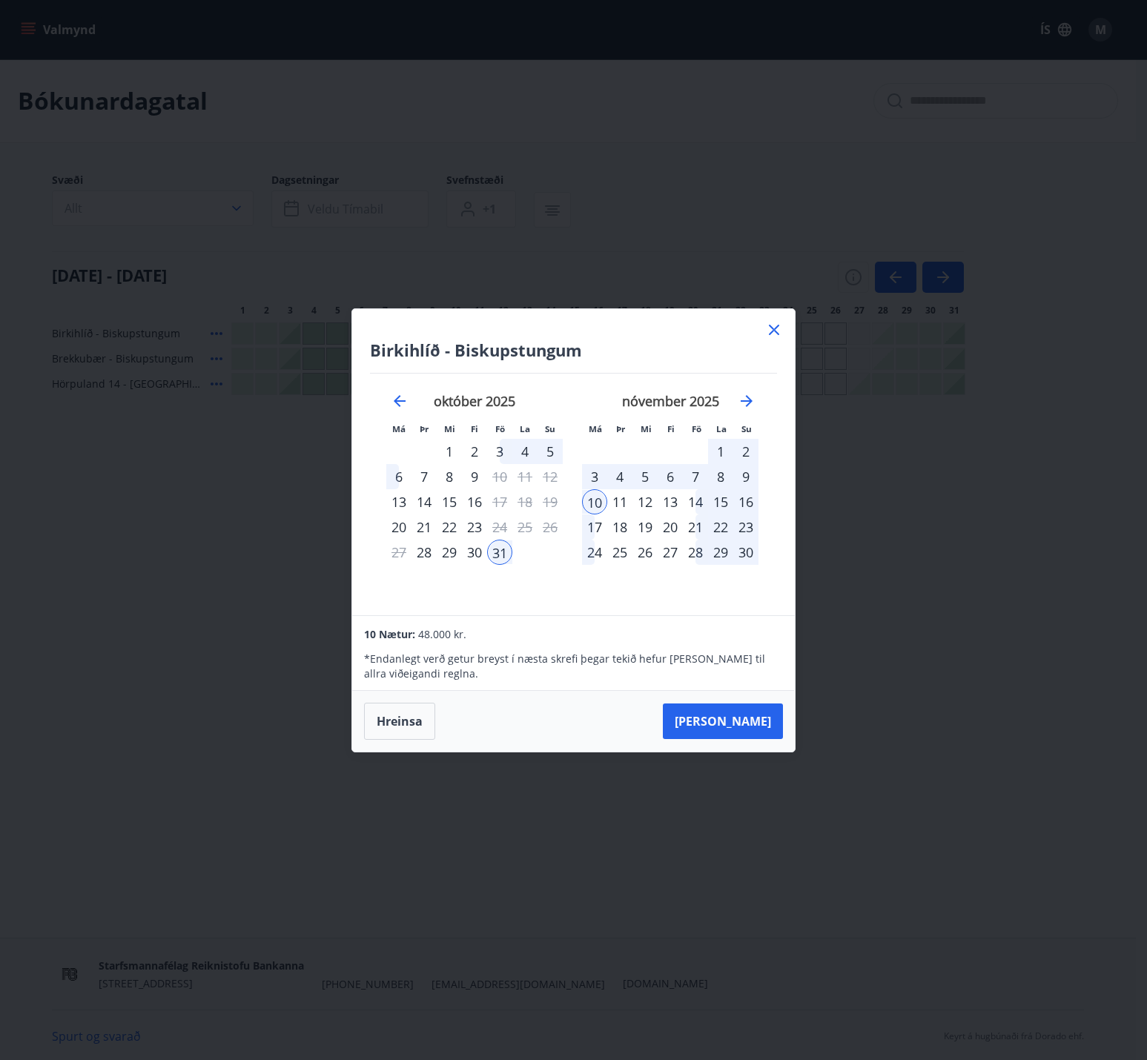
click at [722, 516] on div "22" at bounding box center [720, 526] width 25 height 25
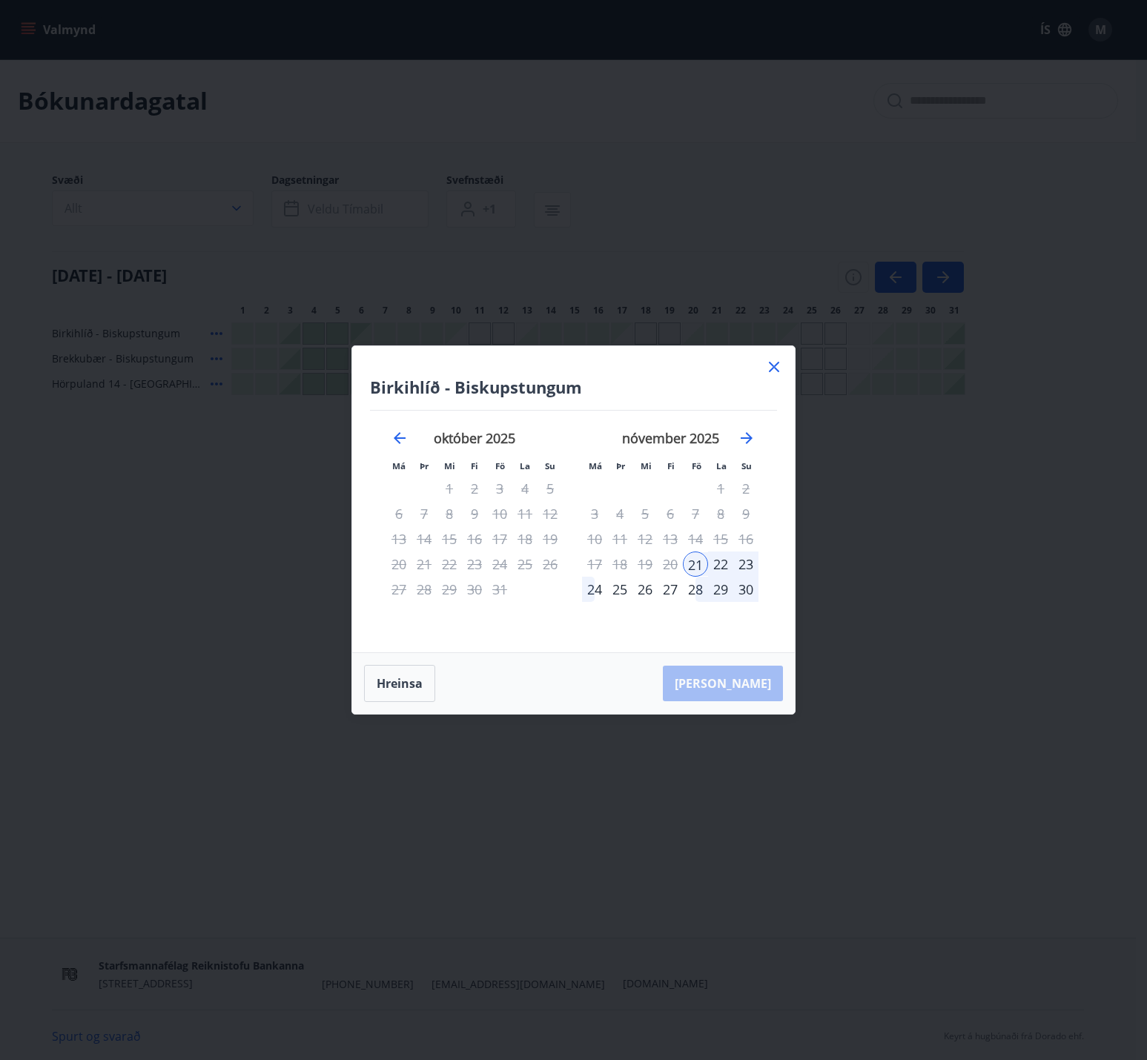
click at [715, 500] on div "1" at bounding box center [720, 488] width 25 height 25
click at [730, 491] on div "1" at bounding box center [720, 488] width 25 height 25
click at [726, 476] on div "1" at bounding box center [720, 488] width 25 height 25
click at [748, 441] on icon "Move forward to switch to the next month." at bounding box center [747, 438] width 18 height 18
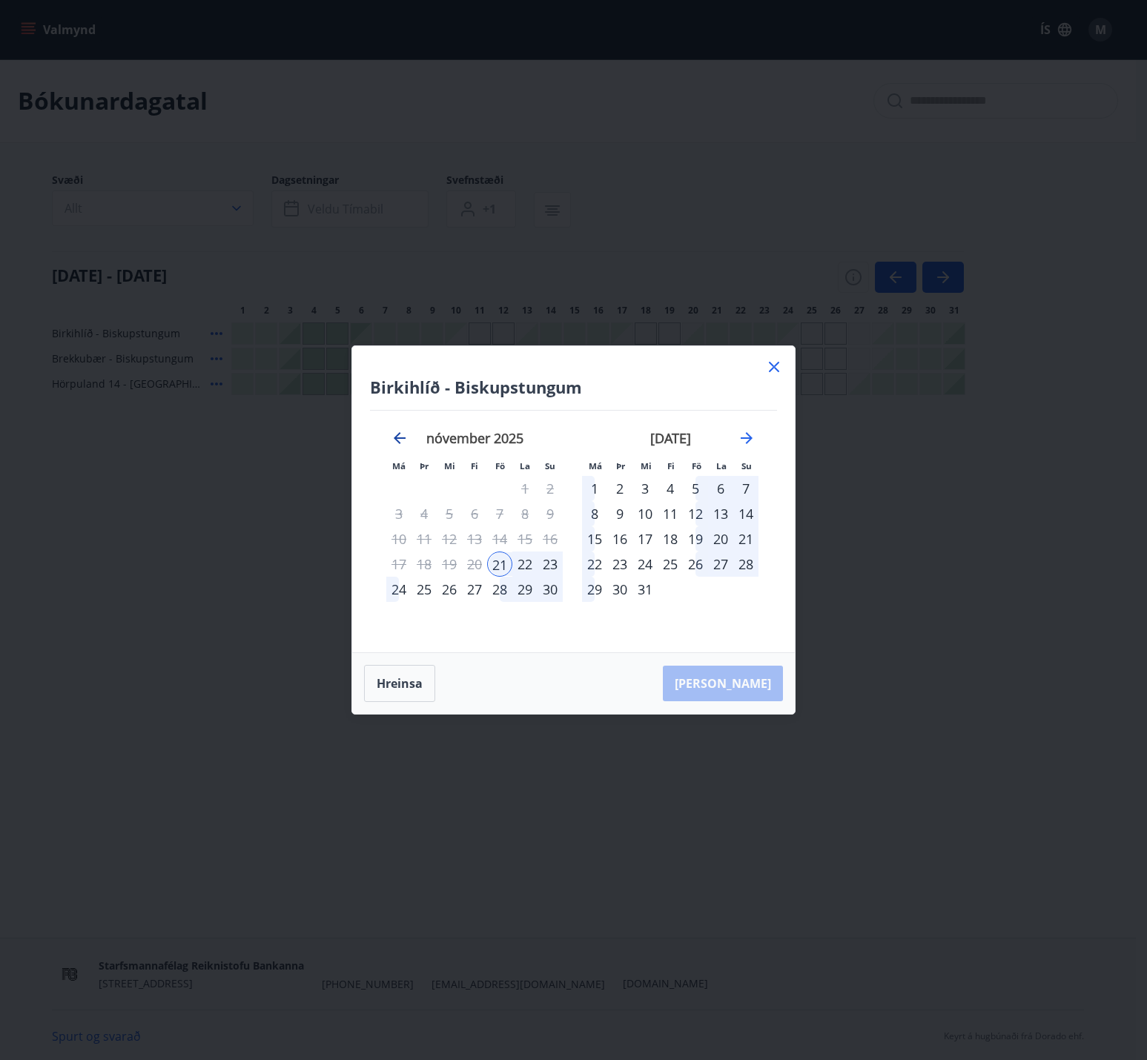
click at [398, 443] on icon "Move backward to switch to the previous month." at bounding box center [400, 438] width 12 height 12
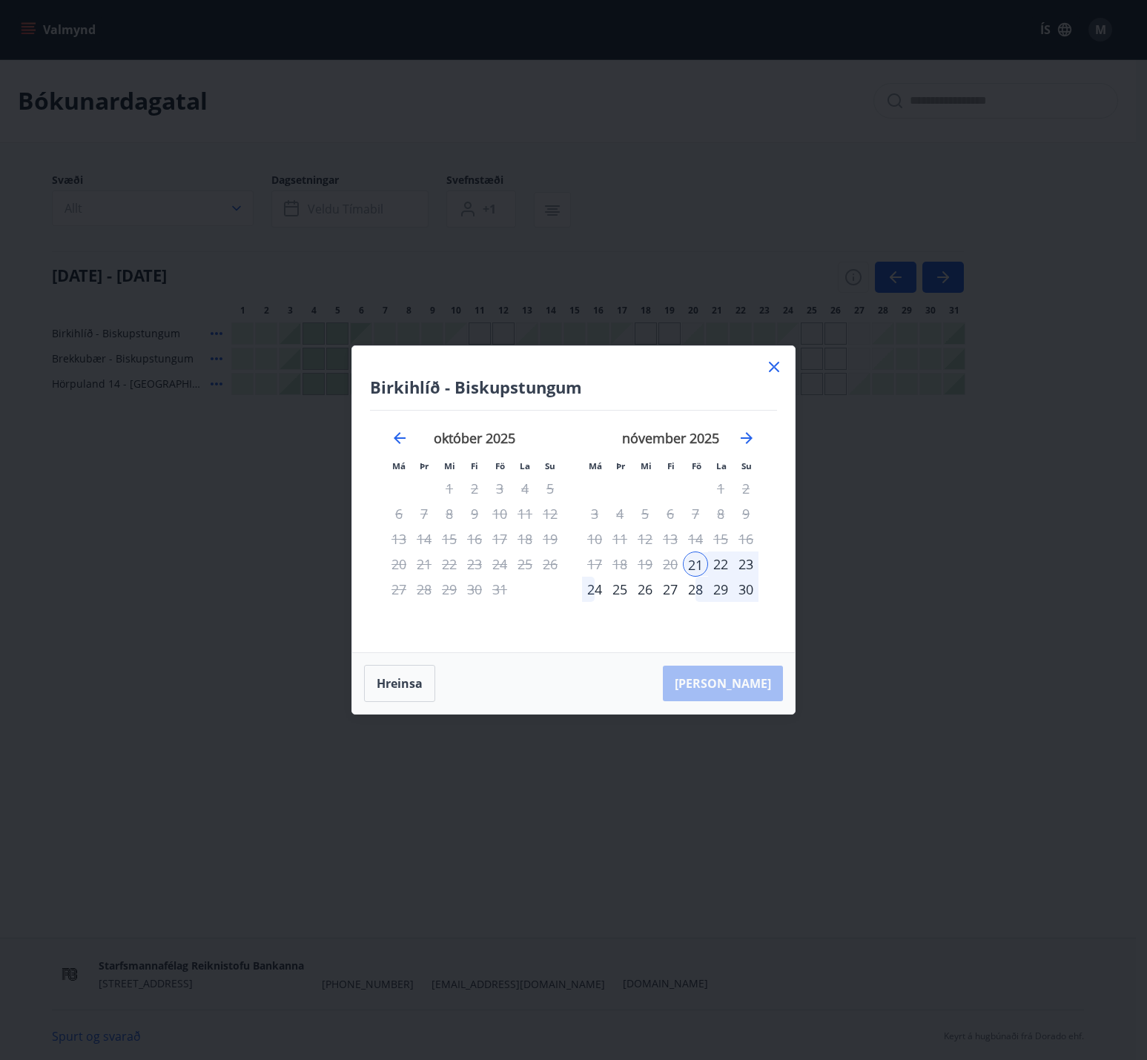
click at [473, 526] on div "16" at bounding box center [474, 538] width 25 height 25
click at [403, 678] on button "Hreinsa" at bounding box center [399, 683] width 71 height 37
click at [456, 593] on div "29" at bounding box center [449, 589] width 25 height 25
click at [420, 672] on button "Hreinsa" at bounding box center [399, 683] width 71 height 37
drag, startPoint x: 795, startPoint y: 425, endPoint x: 740, endPoint y: 492, distance: 86.4
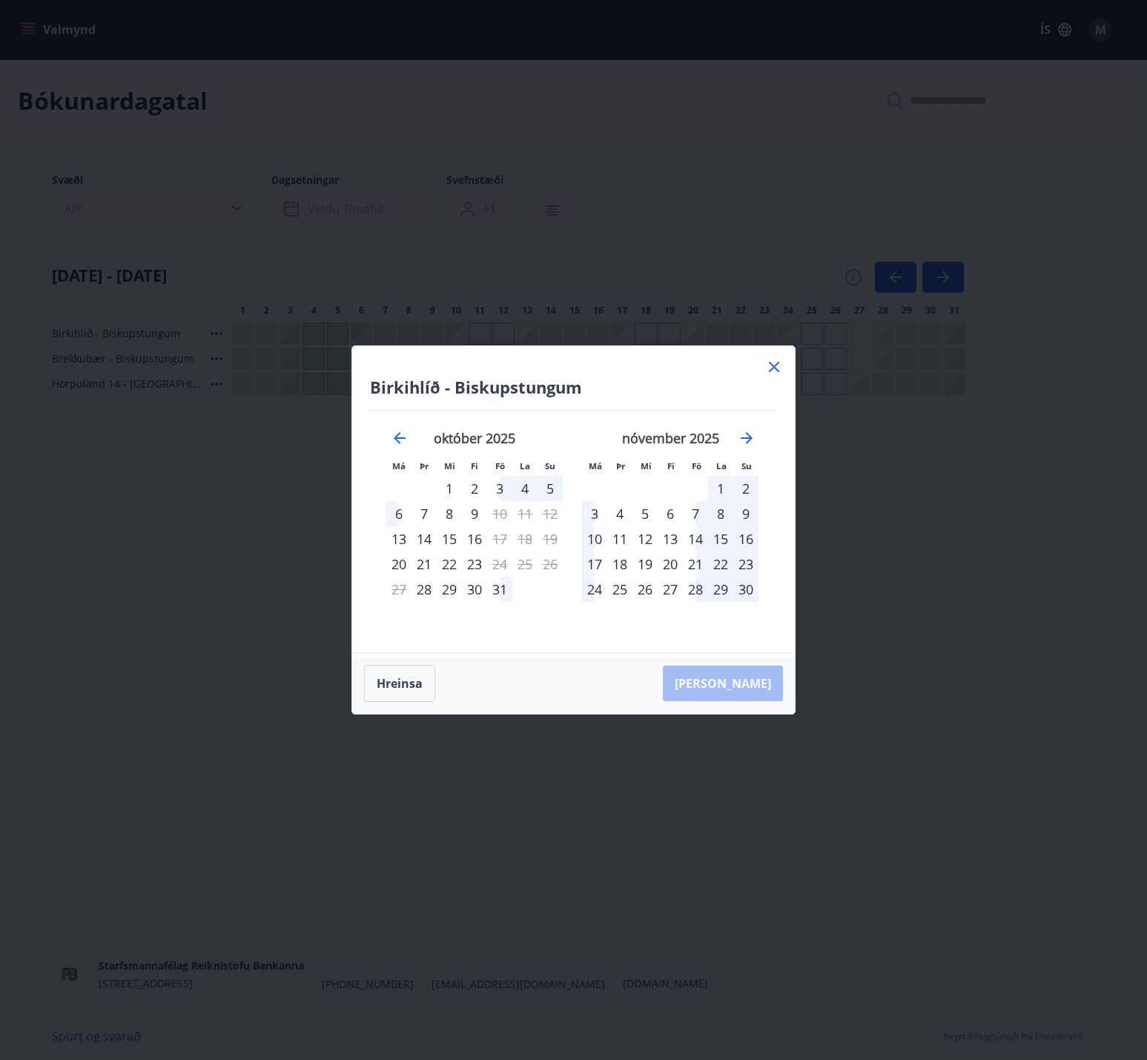
click at [781, 439] on div "Birkihlíð - Biskupstungum Má Þr Mi Fi Fö La Su Má Þr Mi Fi Fö La Su [DATE] 1 2 …" at bounding box center [573, 530] width 1147 height 1060
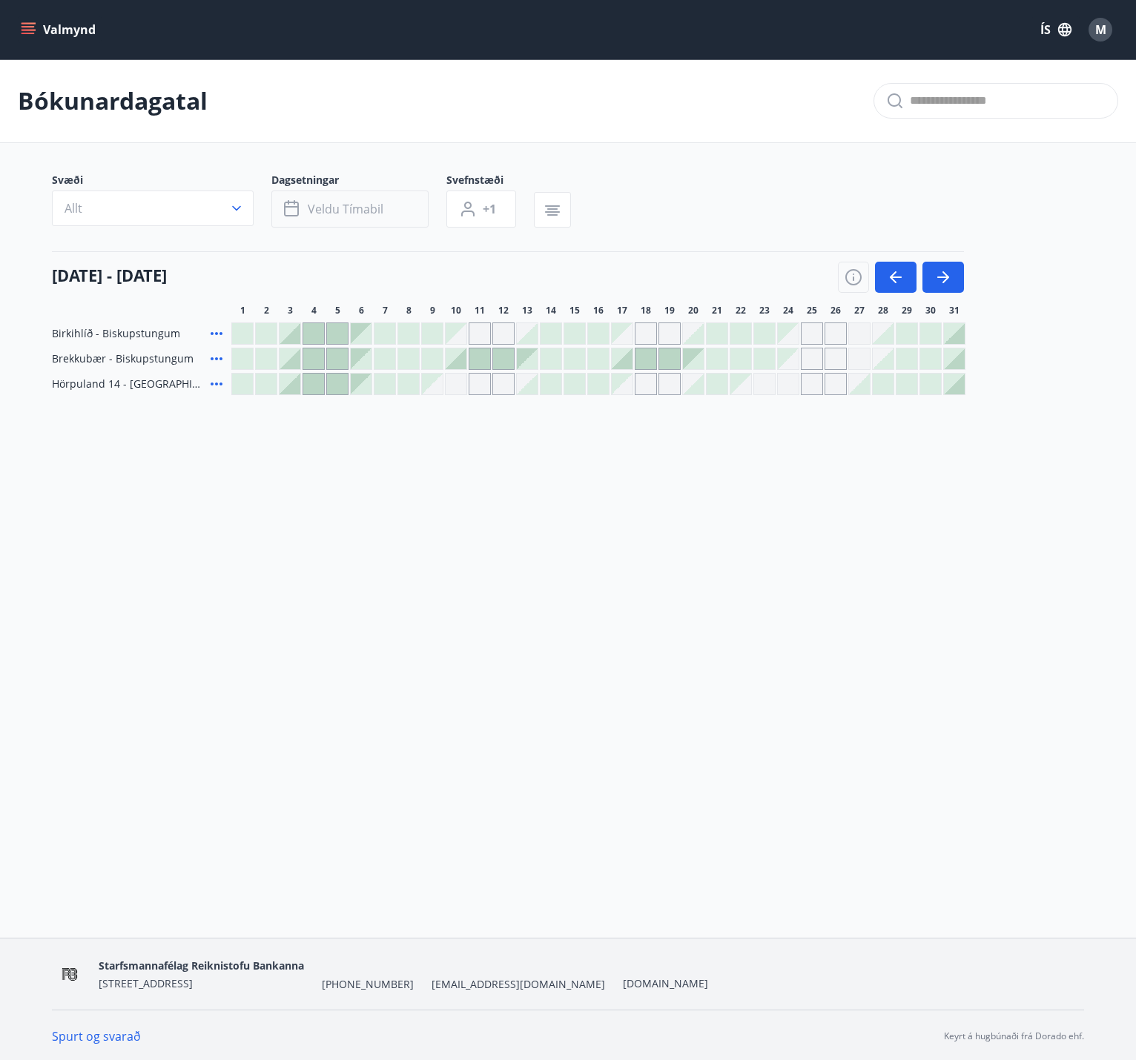
click at [391, 217] on button "Veldu tímabil" at bounding box center [349, 208] width 157 height 37
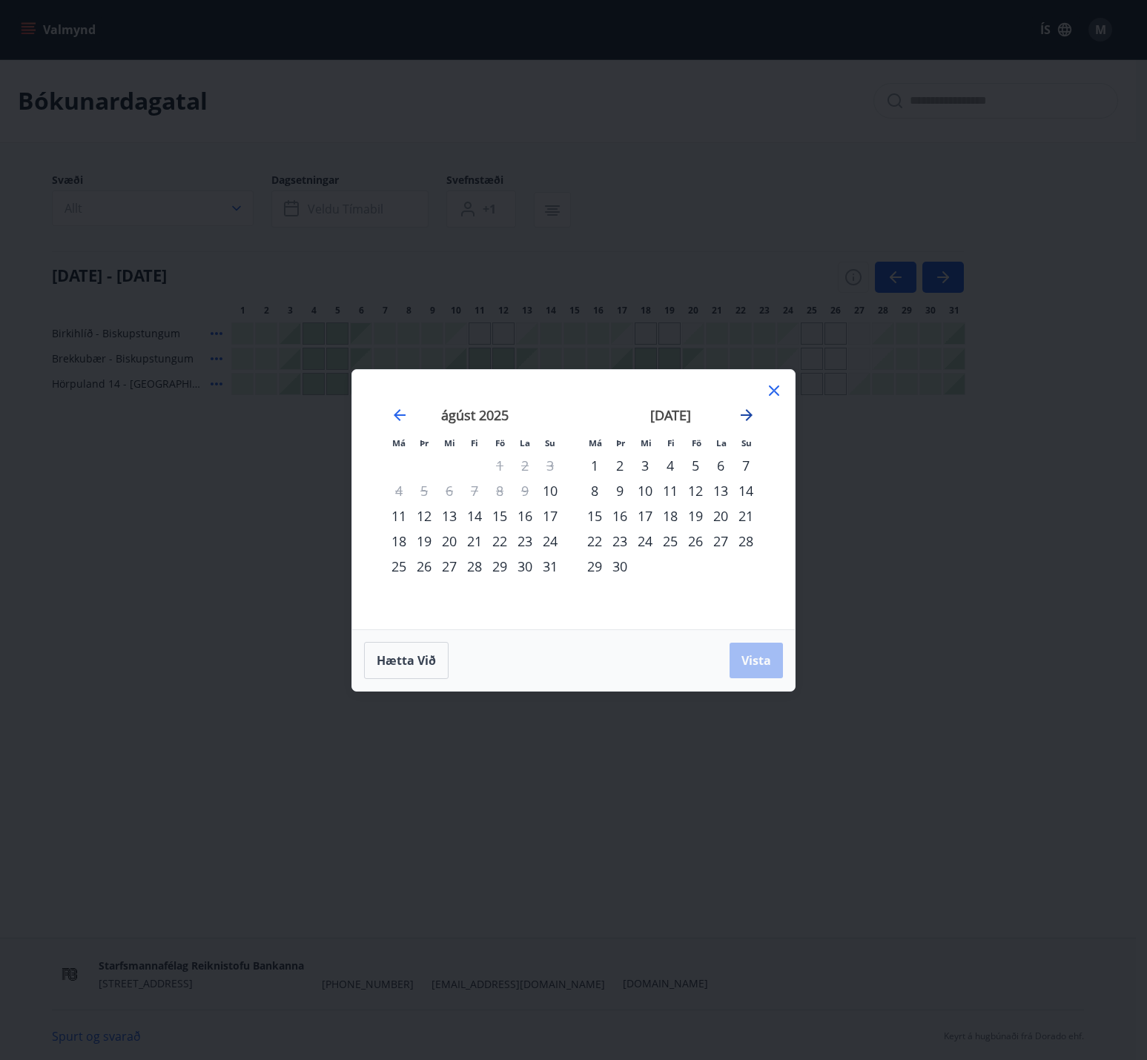
click at [754, 417] on icon "Move forward to switch to the next month." at bounding box center [747, 415] width 18 height 18
